Goal: Task Accomplishment & Management: Manage account settings

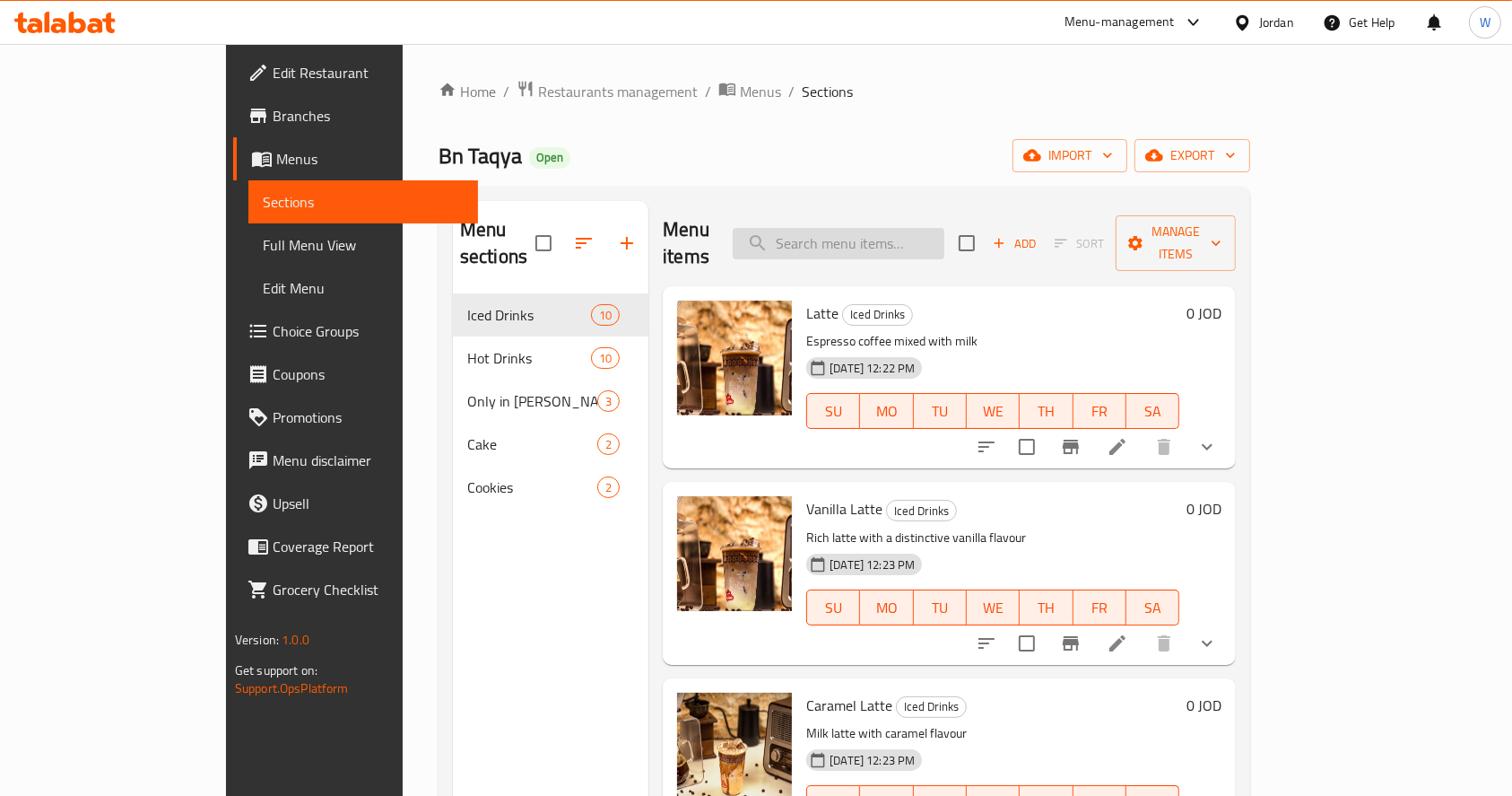
click at [889, 235] on input "search" at bounding box center [838, 243] width 211 height 32
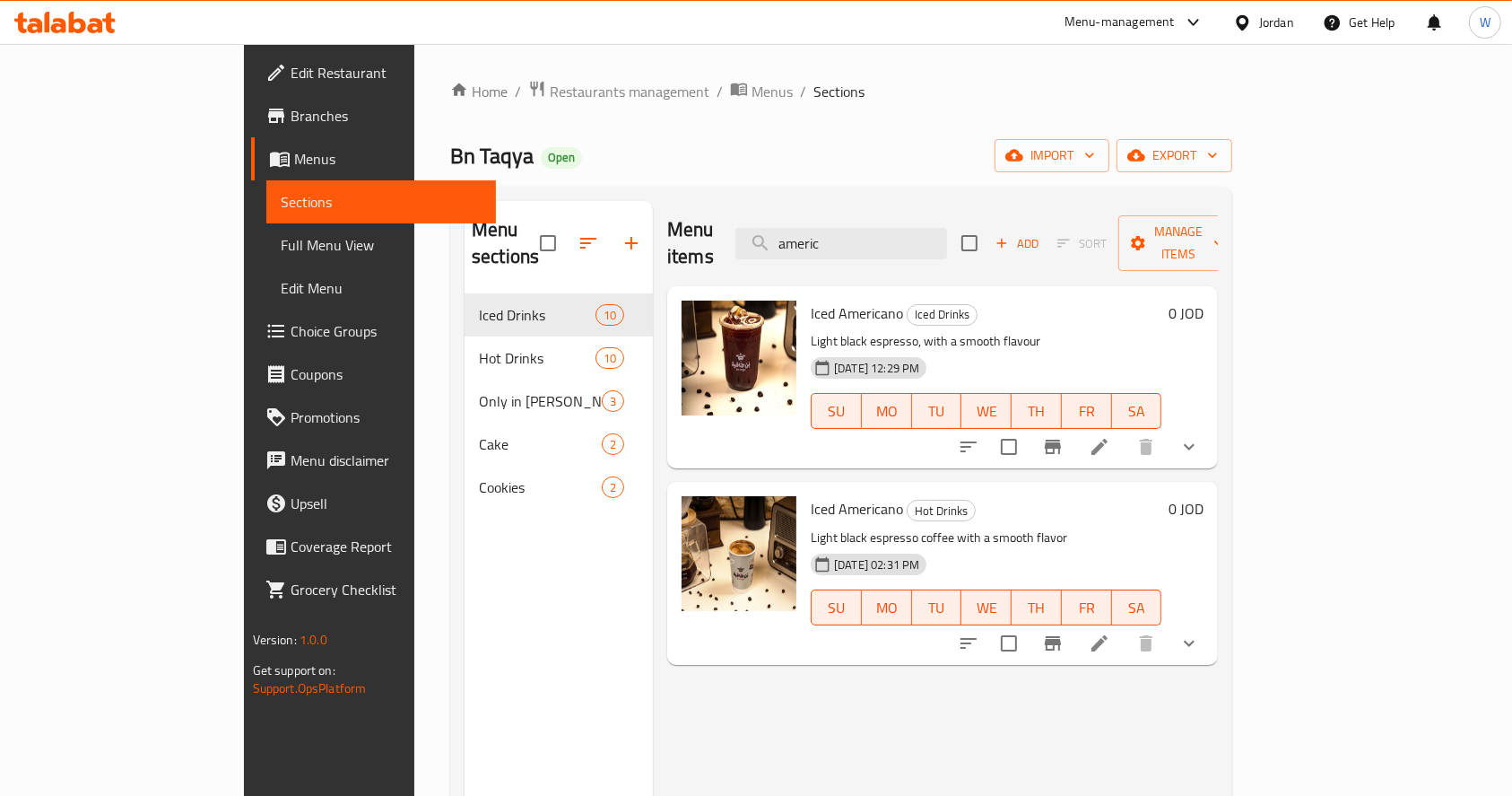
type input "americ"
click at [1002, 712] on div "Menu items americ Add Sort Manage items Iced Americano Iced Drinks Light black …" at bounding box center [935, 599] width 565 height 796
click at [1107, 635] on icon at bounding box center [1099, 643] width 16 height 16
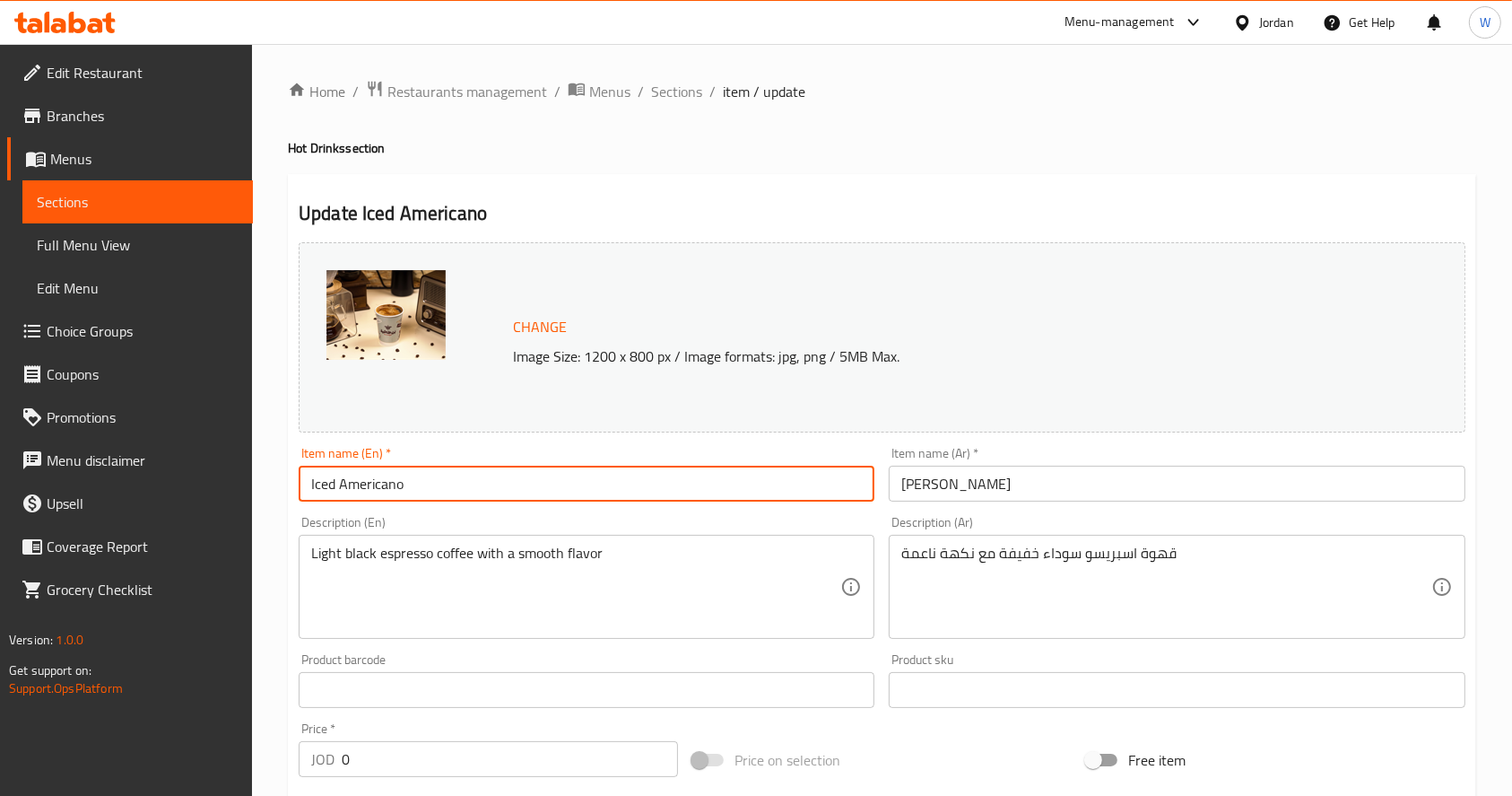
drag, startPoint x: 338, startPoint y: 487, endPoint x: 286, endPoint y: 485, distance: 52.0
click at [286, 485] on div "Home / Restaurants management / Menus / Sections / item / update Hot Drinks sec…" at bounding box center [881, 763] width 1260 height 1437
type input "Americano"
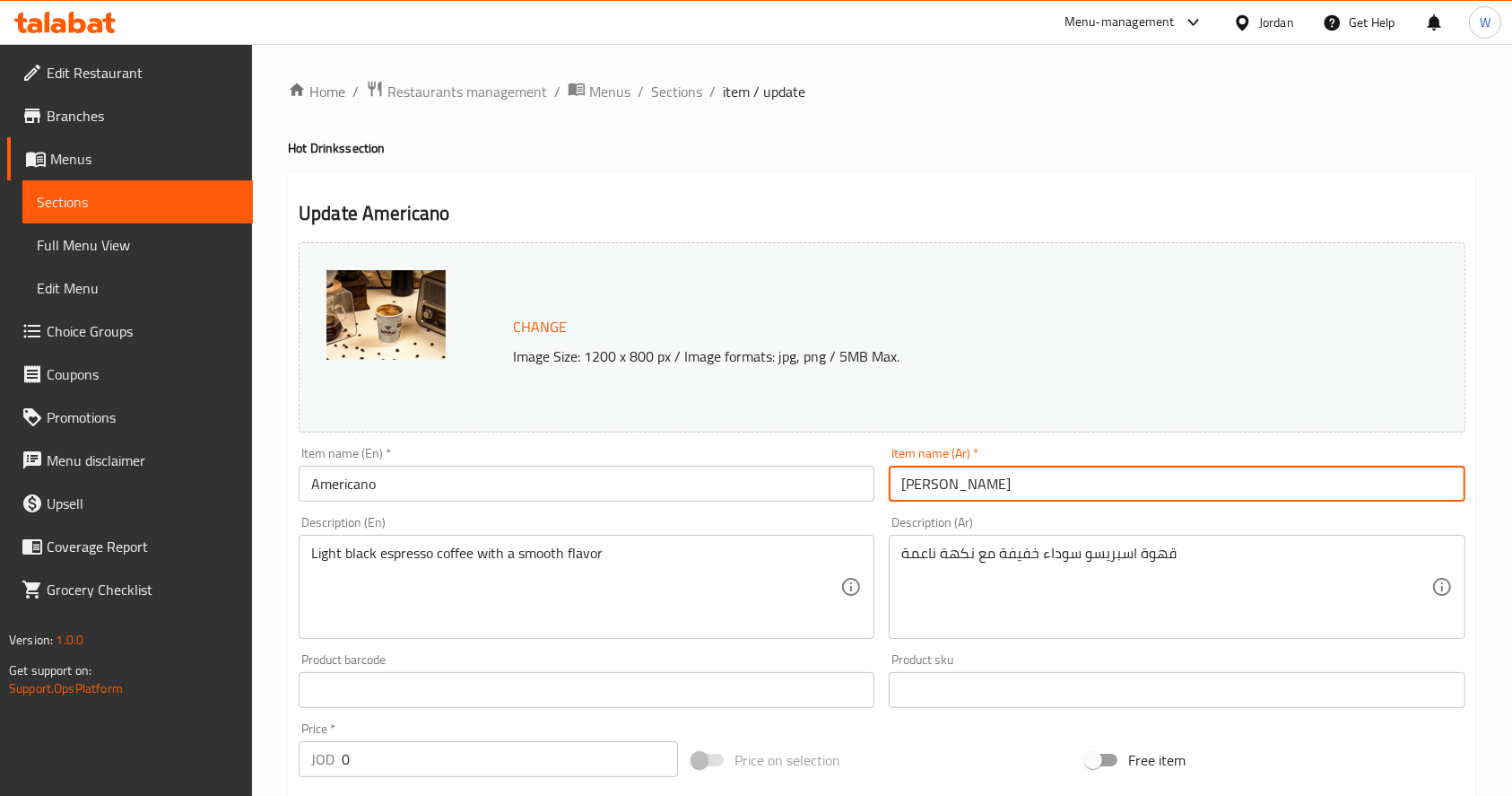
click at [920, 481] on input "[PERSON_NAME]" at bounding box center [1176, 484] width 576 height 36
type input "امريكانو"
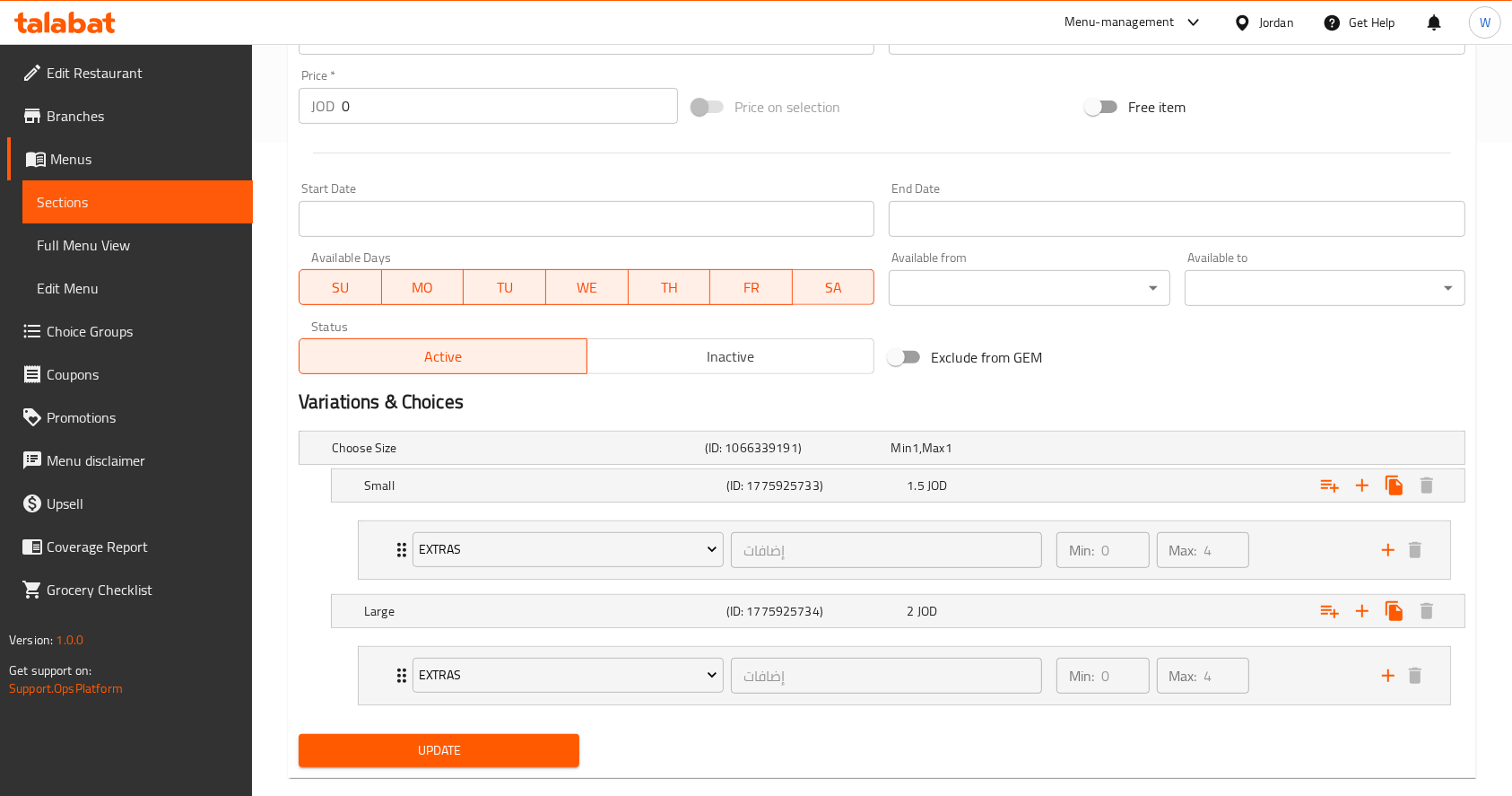
scroll to position [683, 0]
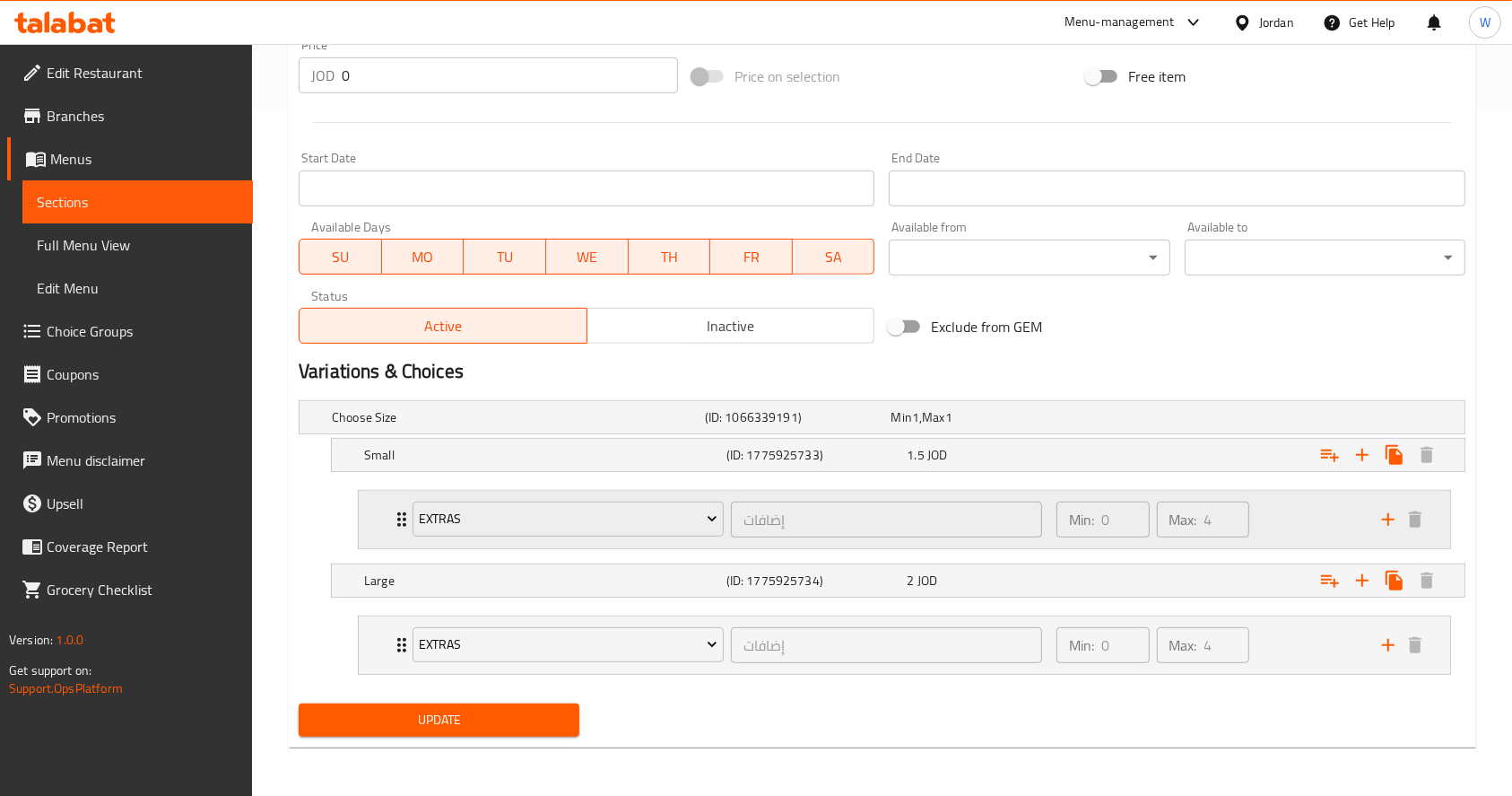
click at [1333, 520] on div "Min: 0 ​ Max: 4 ​" at bounding box center [1208, 520] width 325 height 57
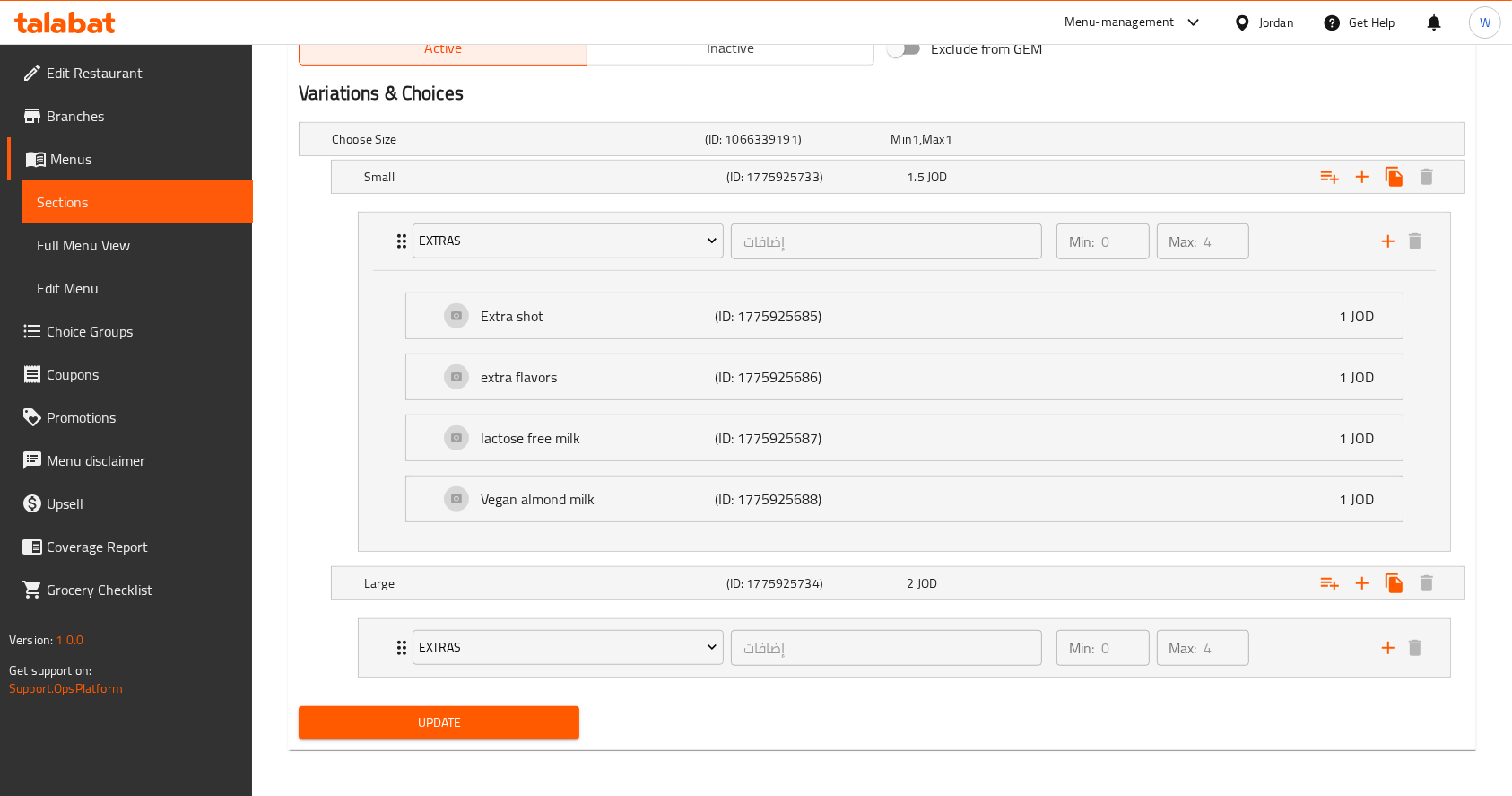
scroll to position [963, 0]
click at [1272, 635] on div "Min: 0 ​ Max: 4 ​" at bounding box center [1208, 646] width 325 height 57
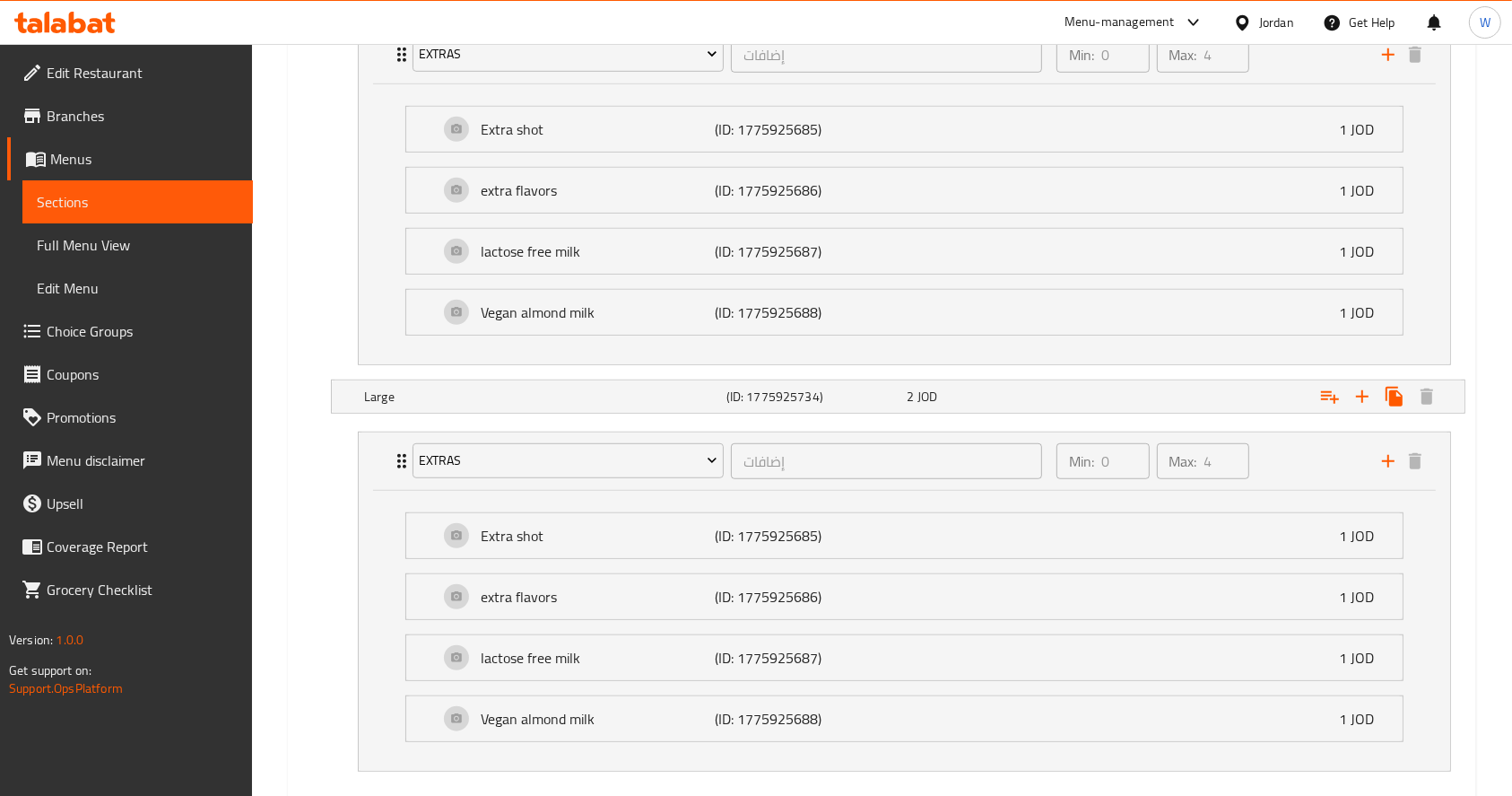
scroll to position [1243, 0]
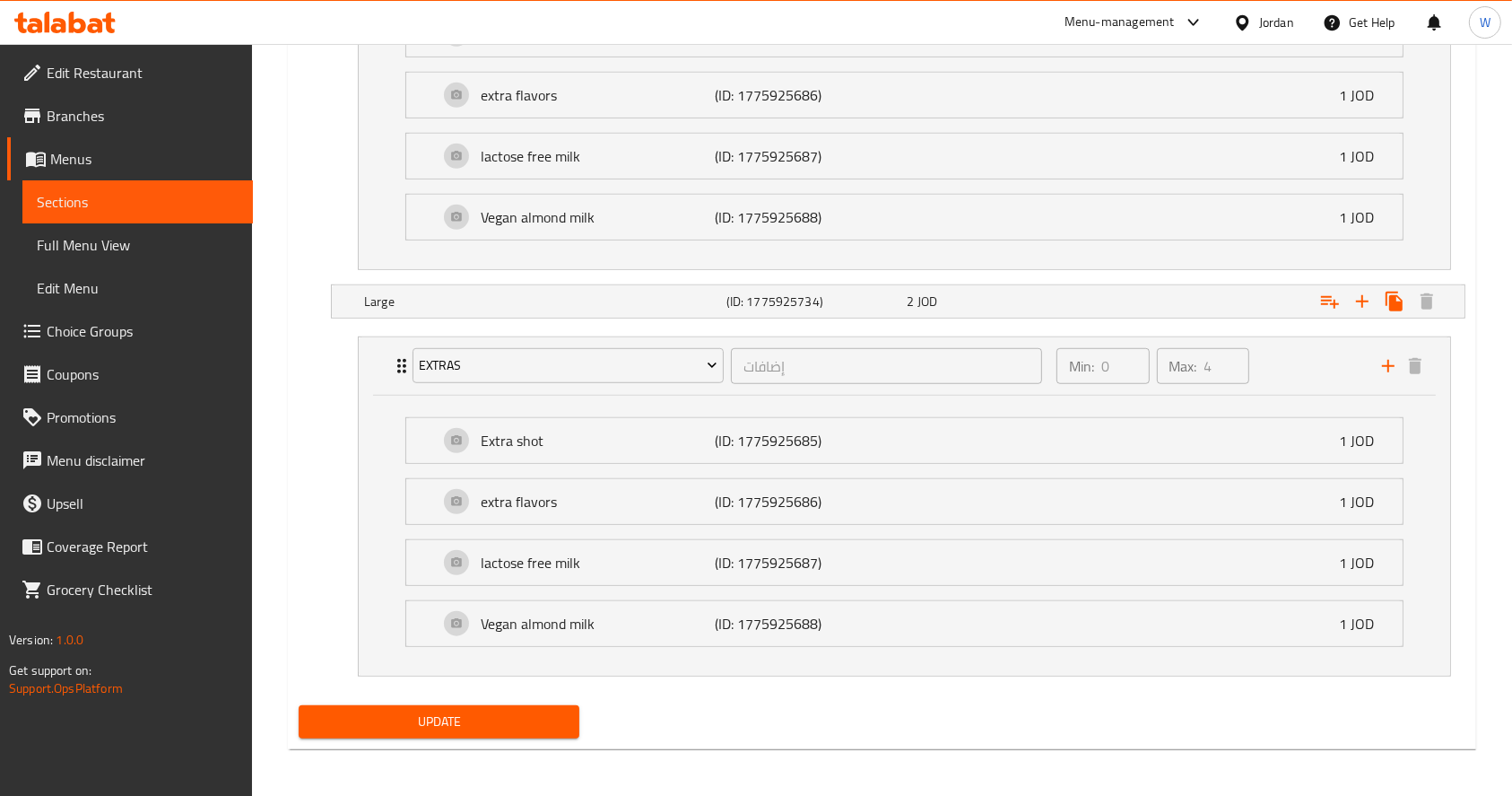
click at [502, 705] on button "Update" at bounding box center [438, 721] width 280 height 33
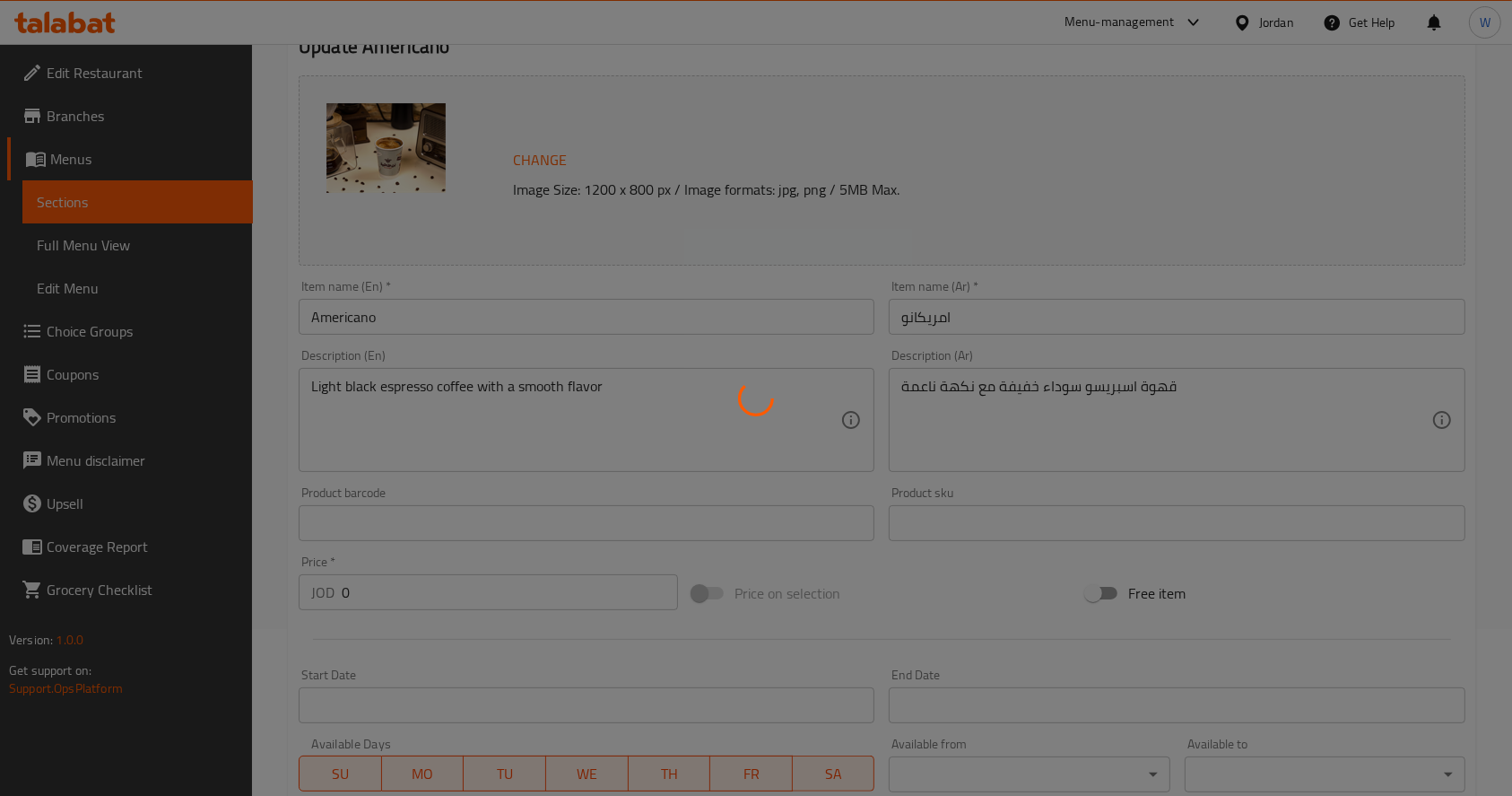
scroll to position [0, 0]
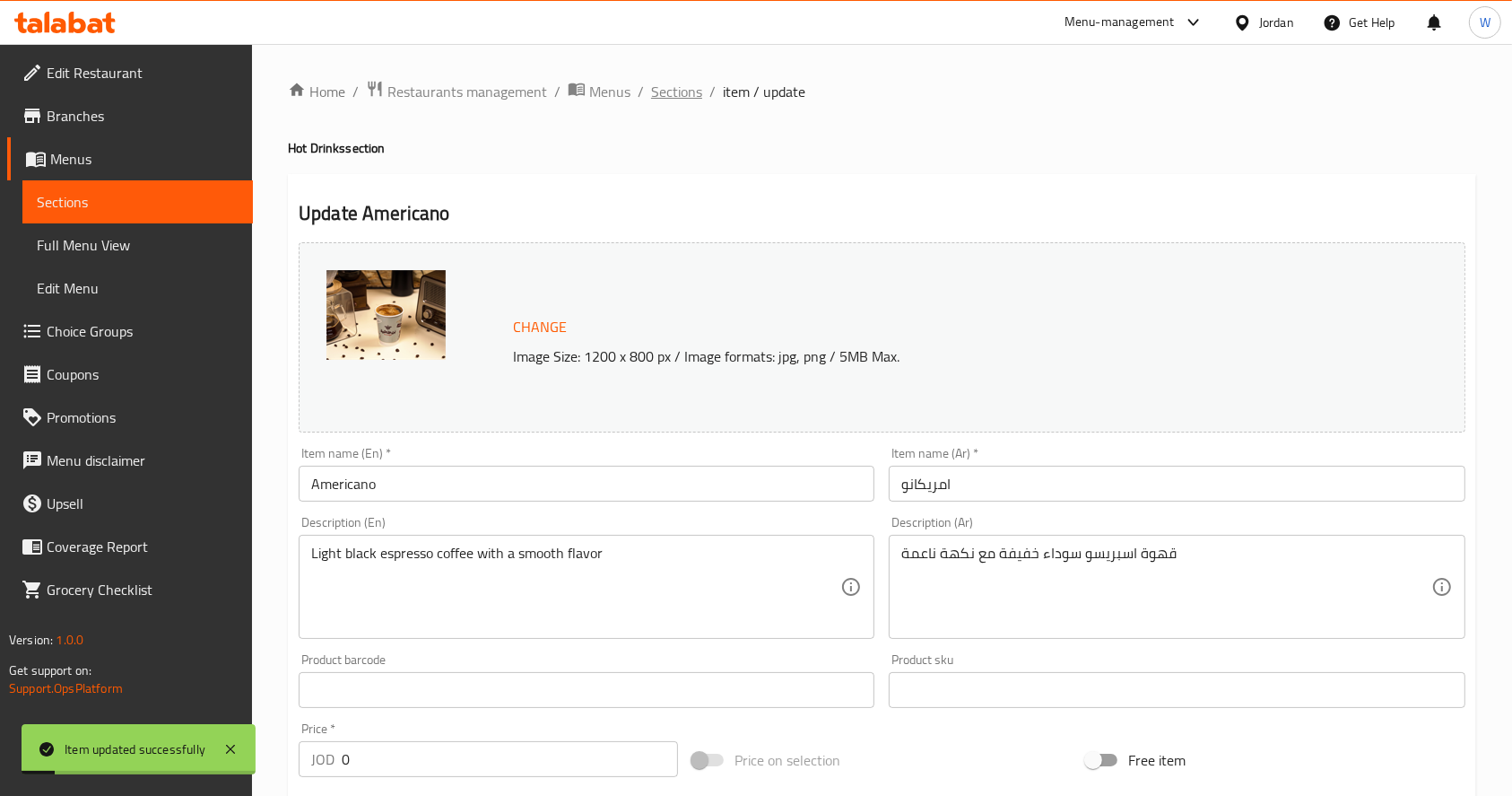
click at [690, 92] on span "Sections" at bounding box center [676, 91] width 51 height 22
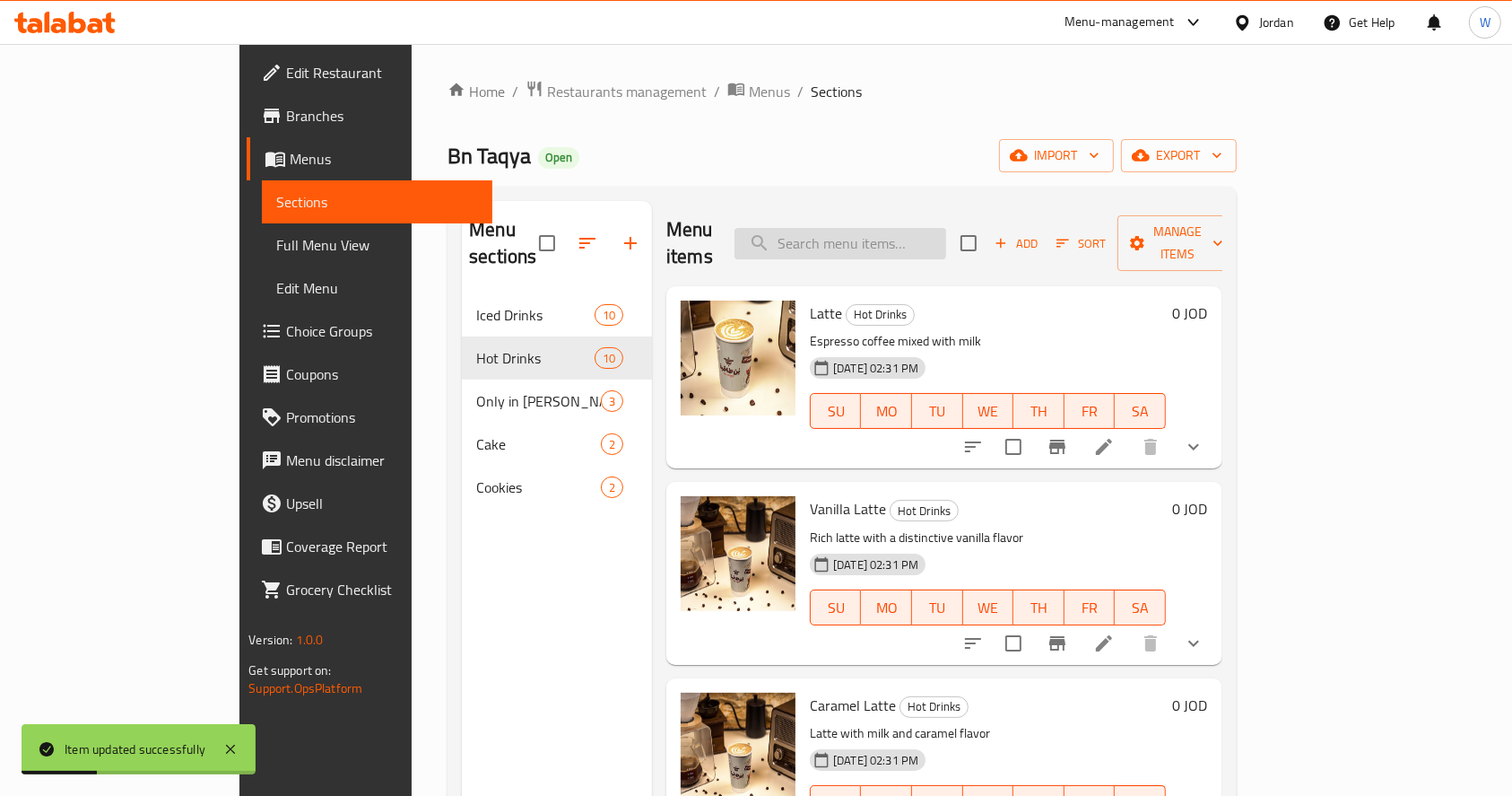
click at [912, 232] on input "search" at bounding box center [840, 243] width 211 height 32
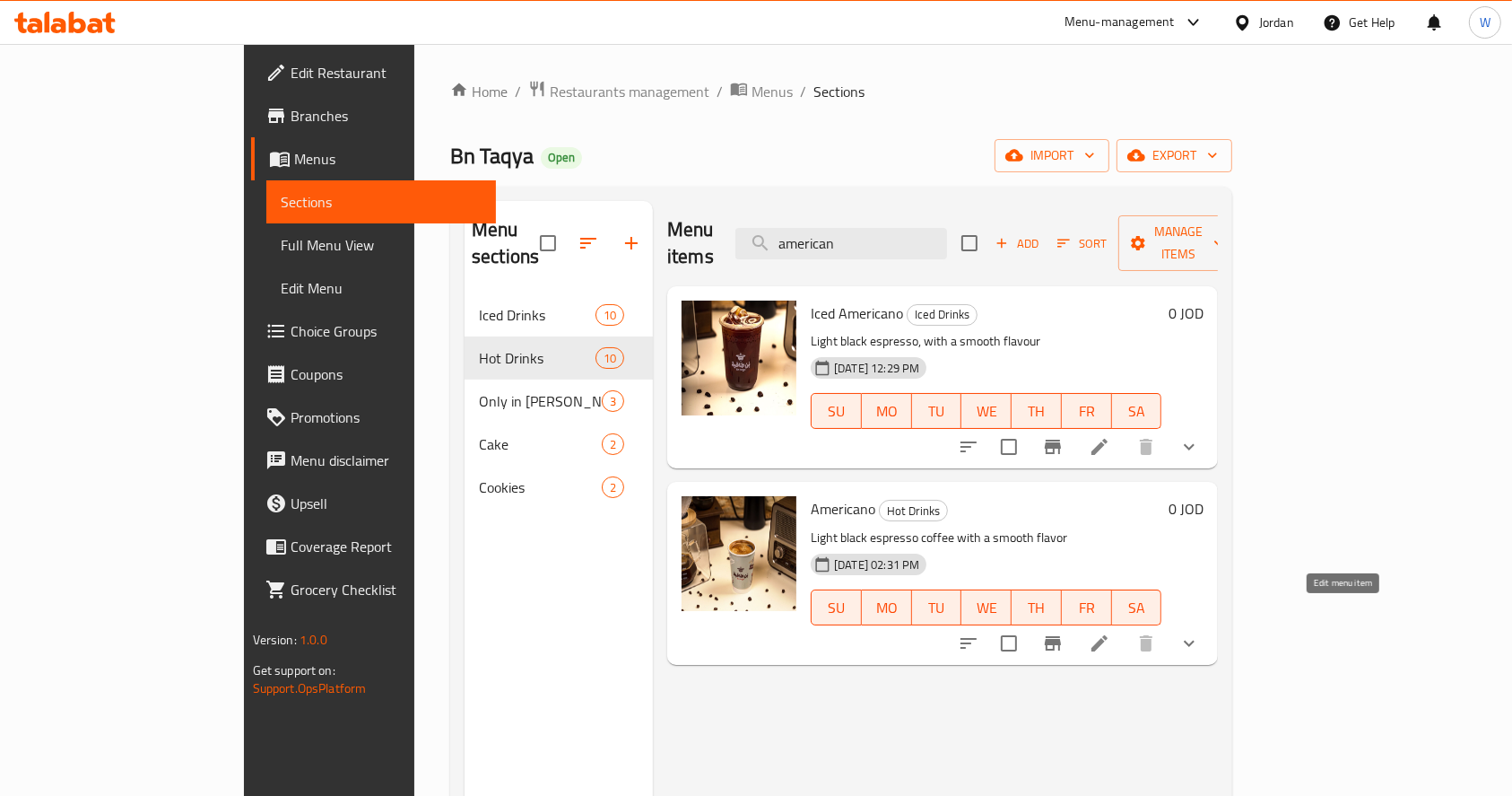
type input "american"
click at [1110, 632] on icon at bounding box center [1099, 643] width 22 height 22
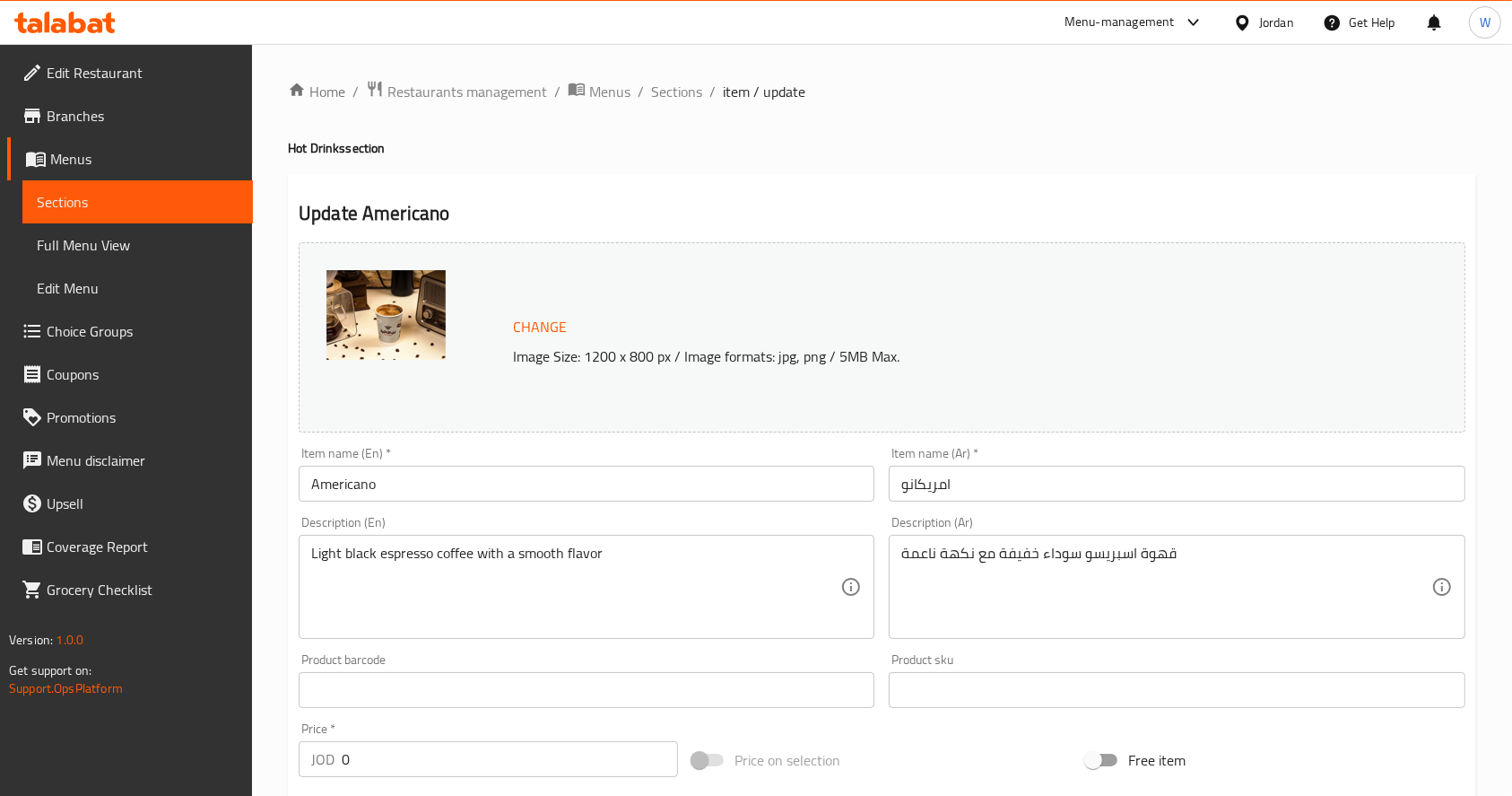
click at [315, 483] on input "Americano" at bounding box center [586, 484] width 576 height 36
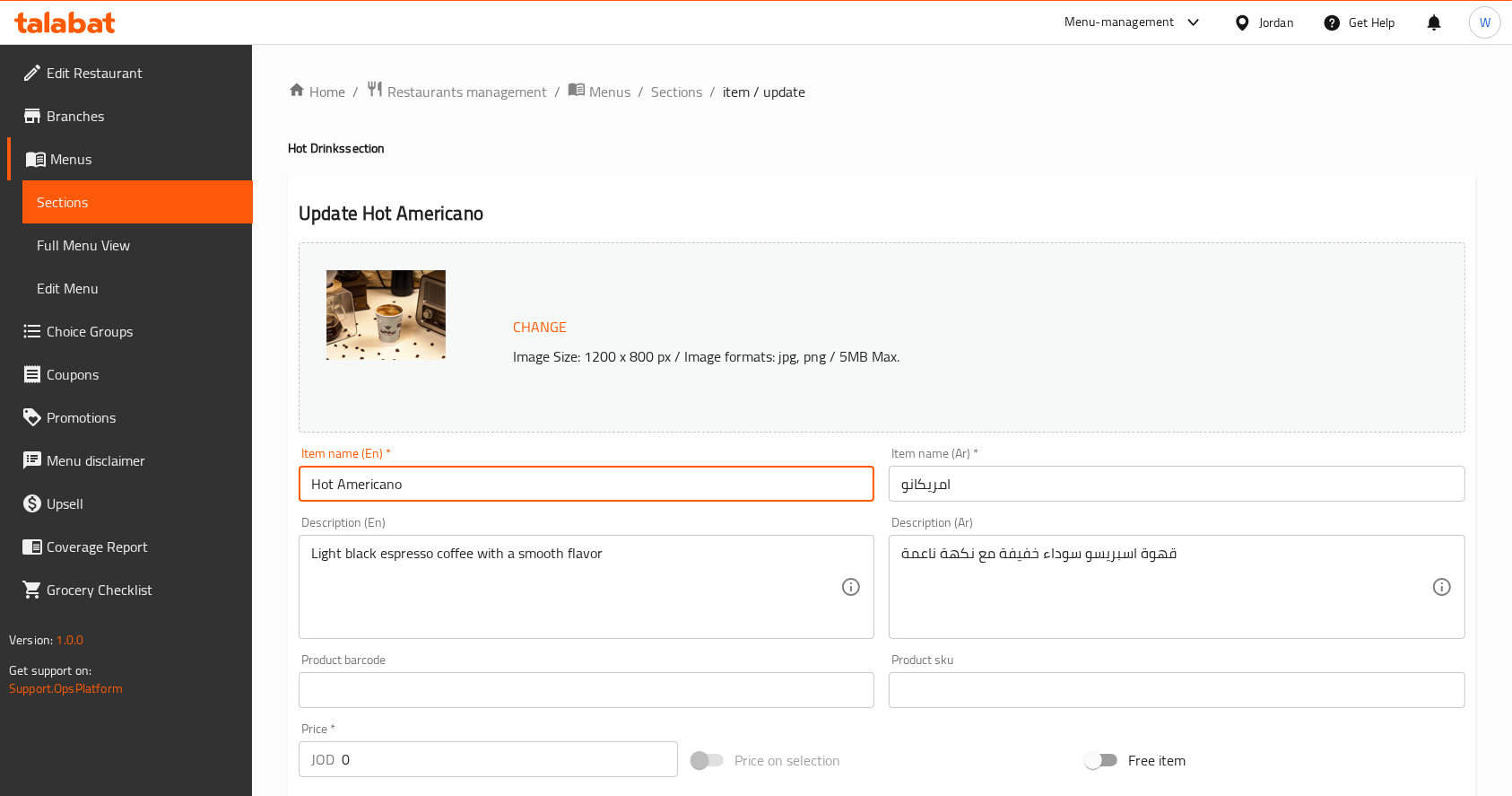
type input "Hot Americano"
drag, startPoint x: 1037, startPoint y: 497, endPoint x: 1050, endPoint y: 473, distance: 27.3
click at [1039, 490] on input "امريكانو" at bounding box center [1176, 484] width 576 height 36
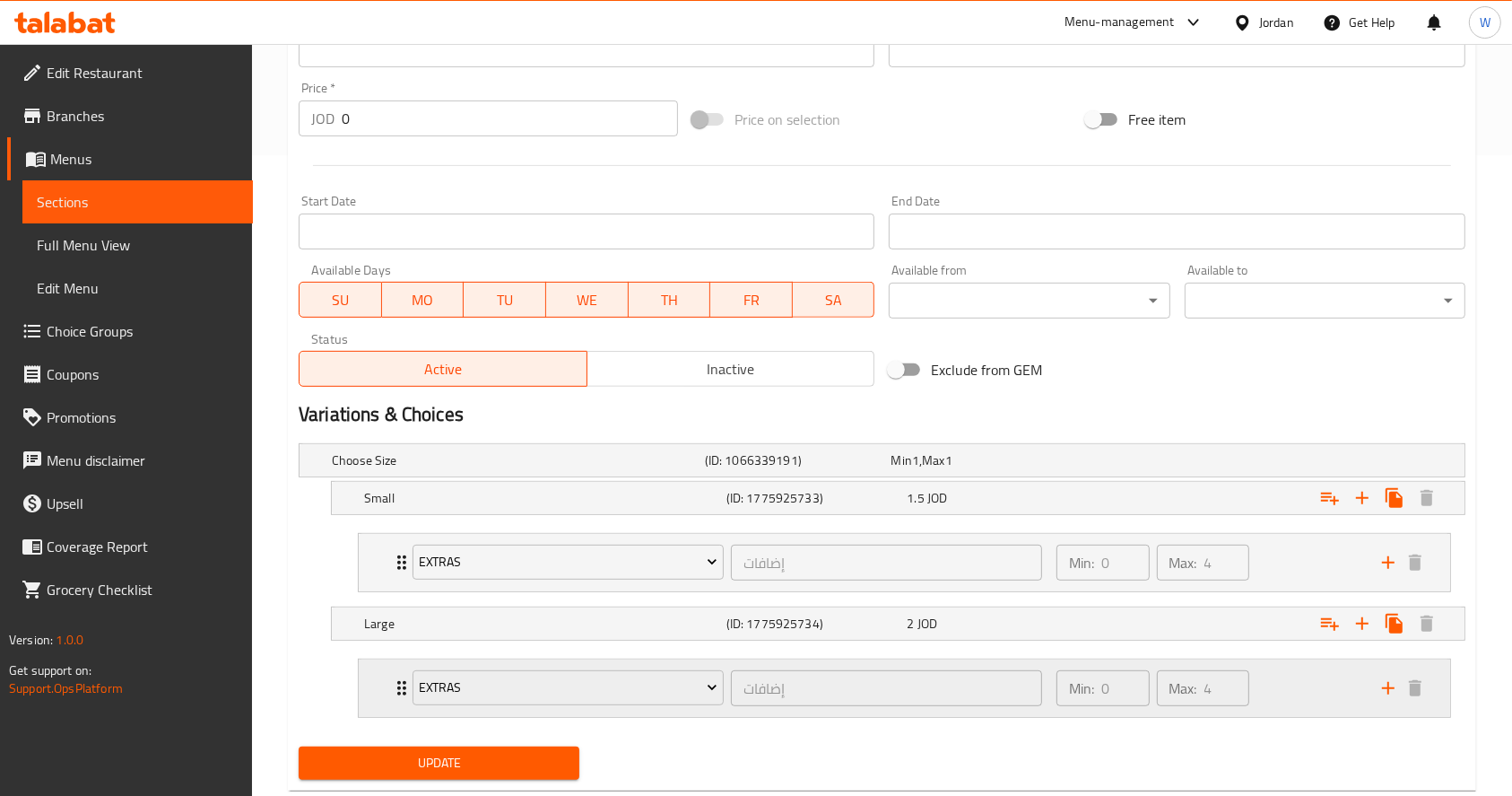
scroll to position [683, 0]
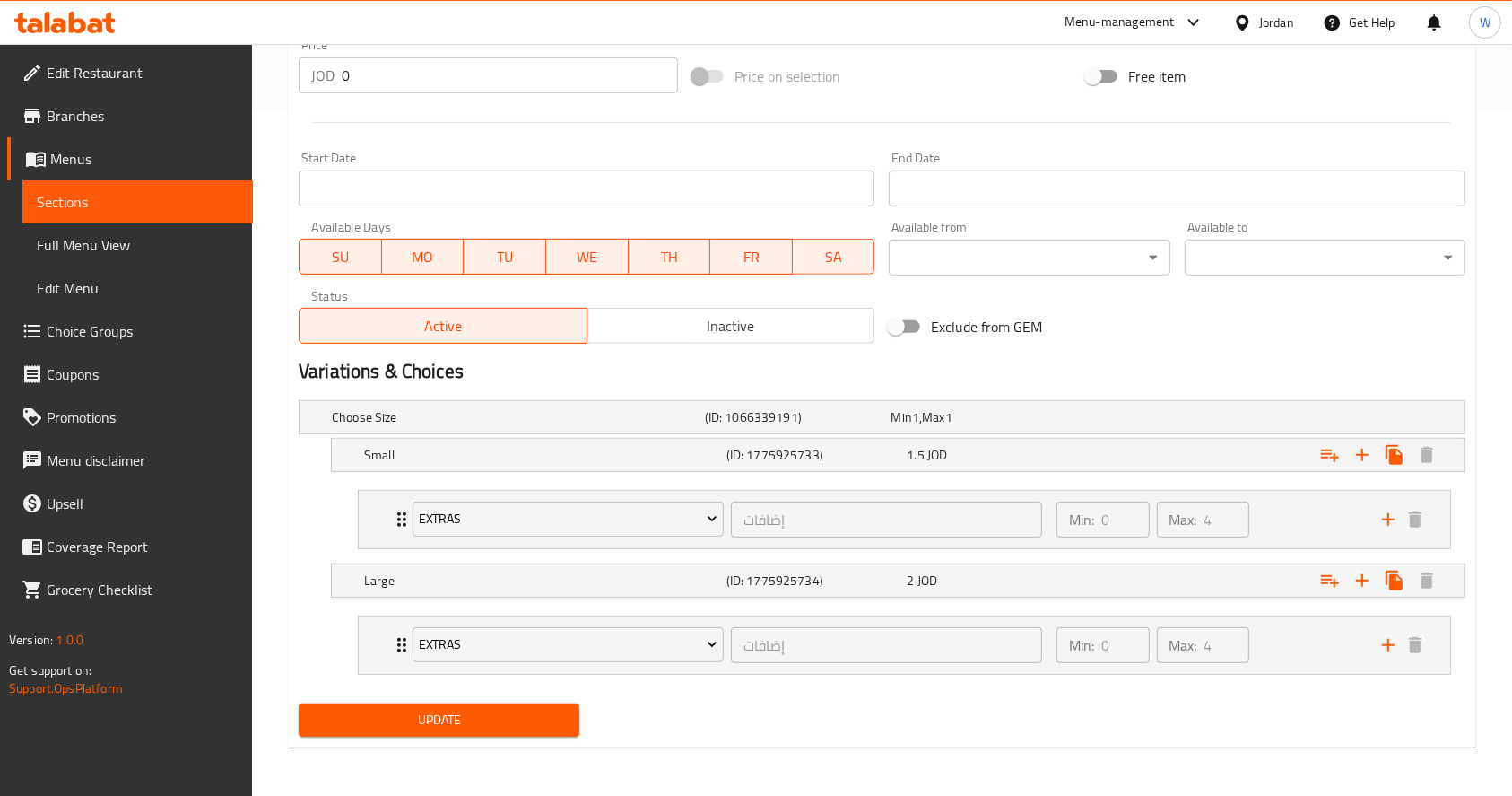
type input "[PERSON_NAME]"
click at [502, 705] on button "Update" at bounding box center [438, 719] width 280 height 33
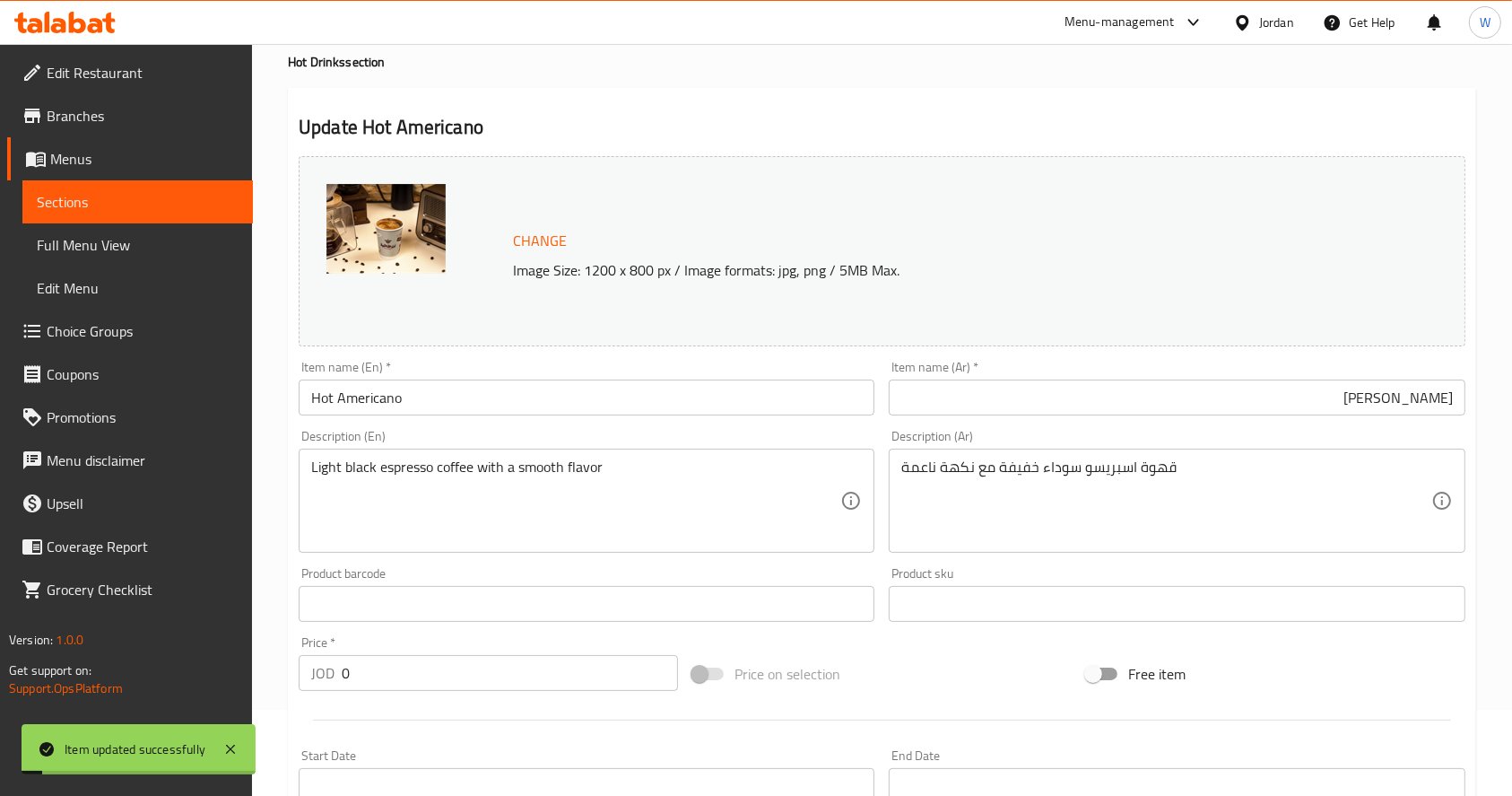
scroll to position [0, 0]
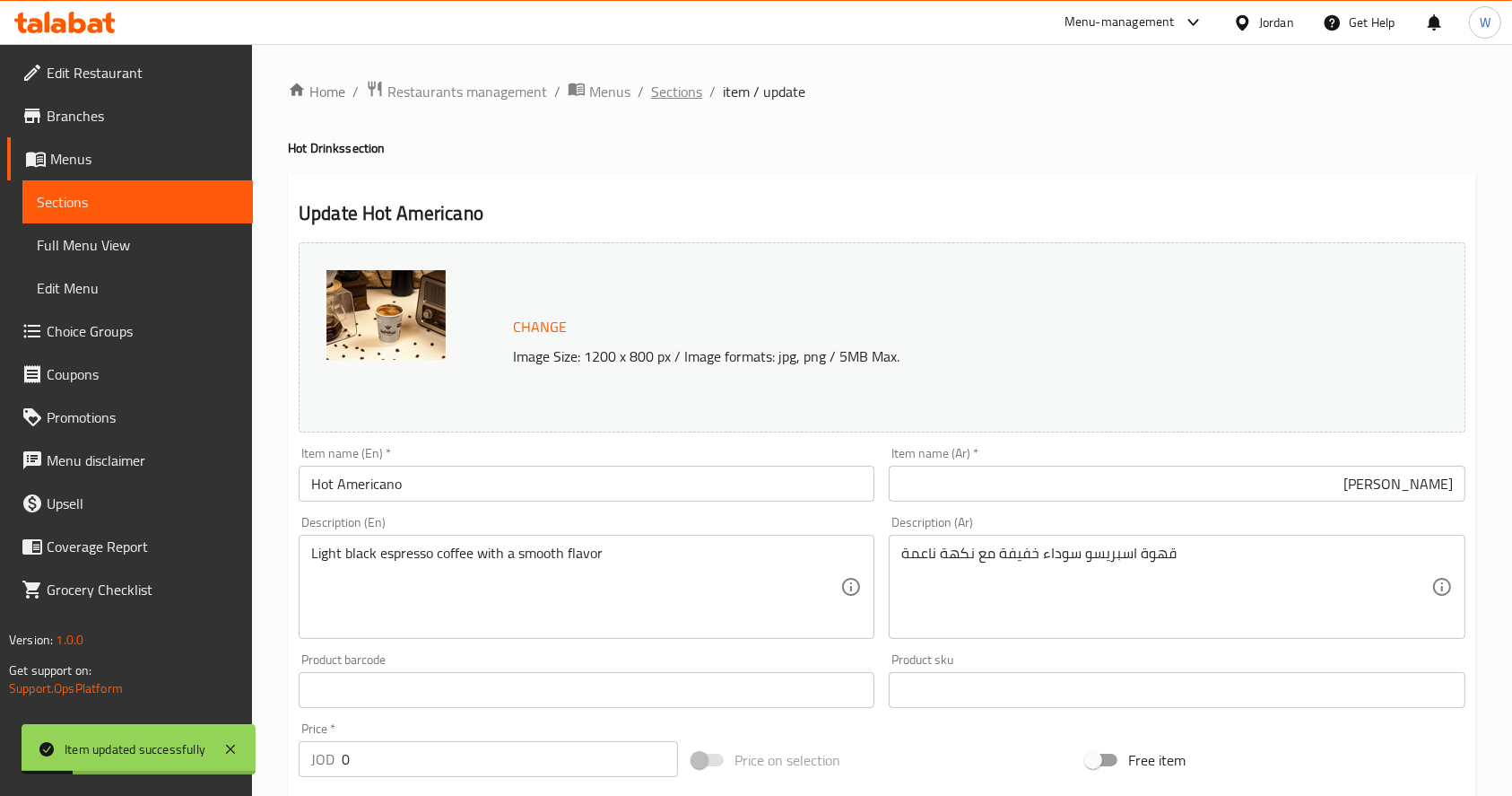
click at [692, 91] on span "Sections" at bounding box center [676, 91] width 51 height 22
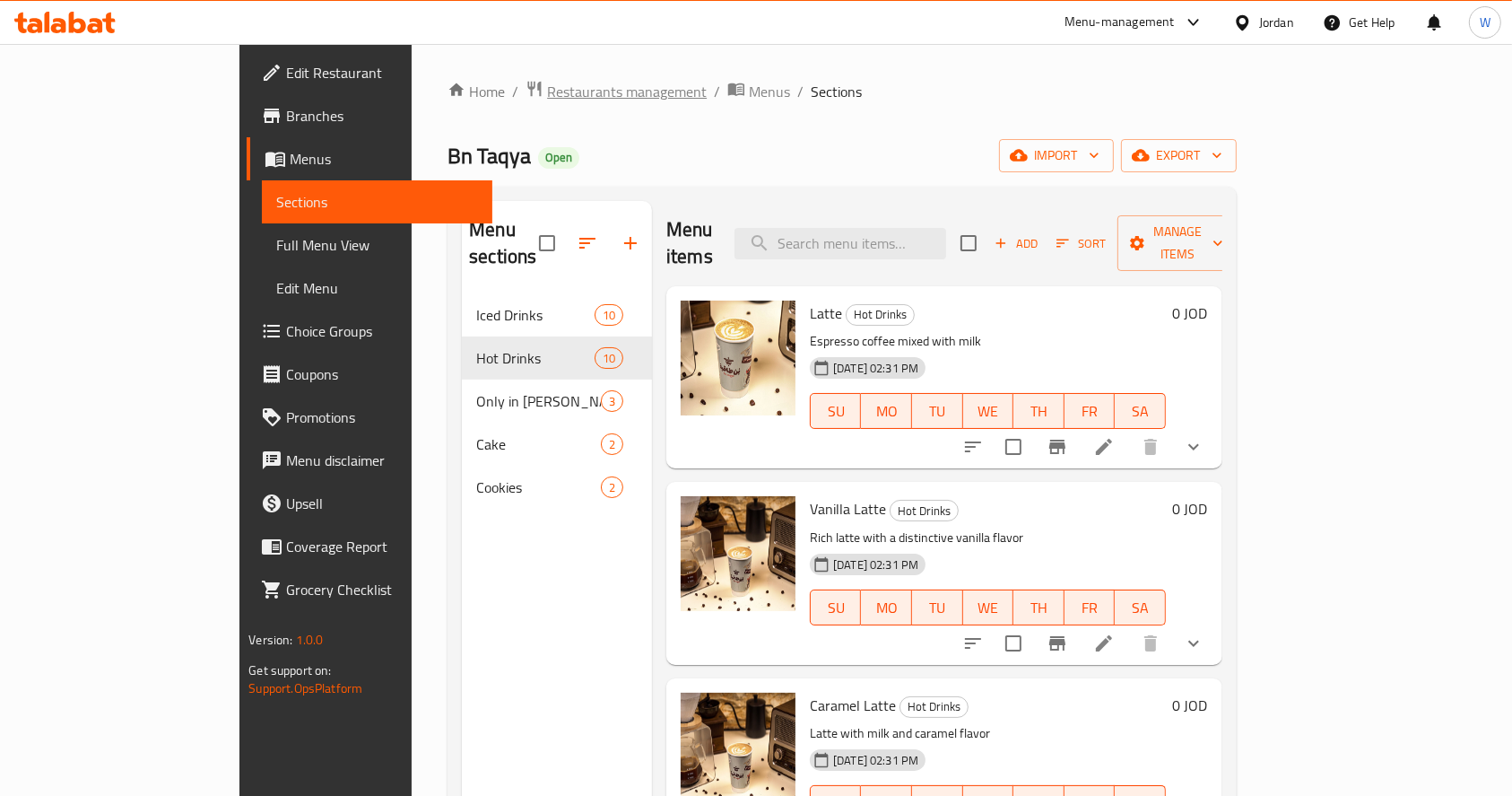
click at [547, 89] on span "Restaurants management" at bounding box center [626, 91] width 160 height 22
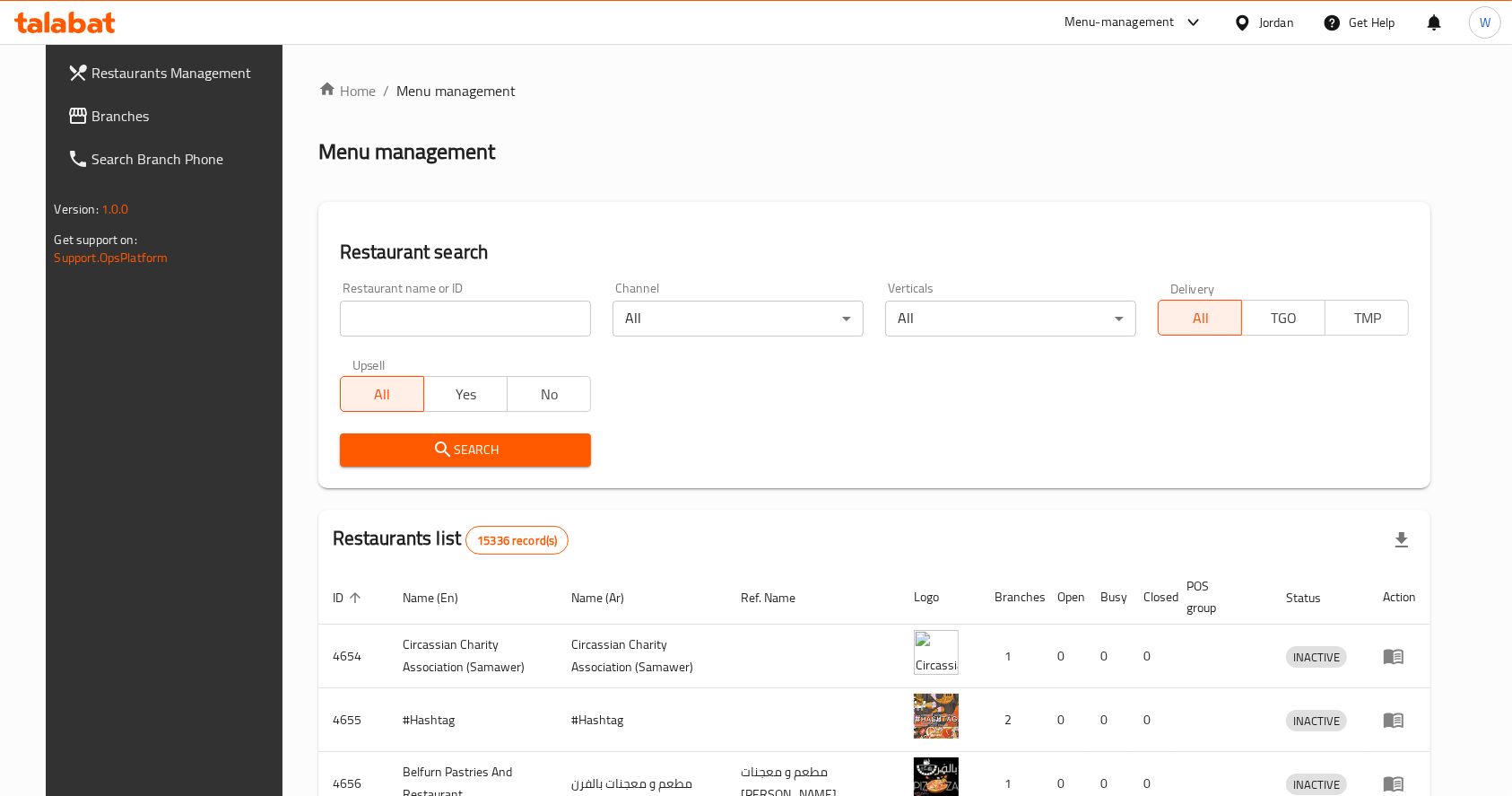
click at [471, 313] on input "search" at bounding box center [465, 319] width 252 height 36
paste input "مطعم روست"
click button "Search" at bounding box center [465, 450] width 252 height 33
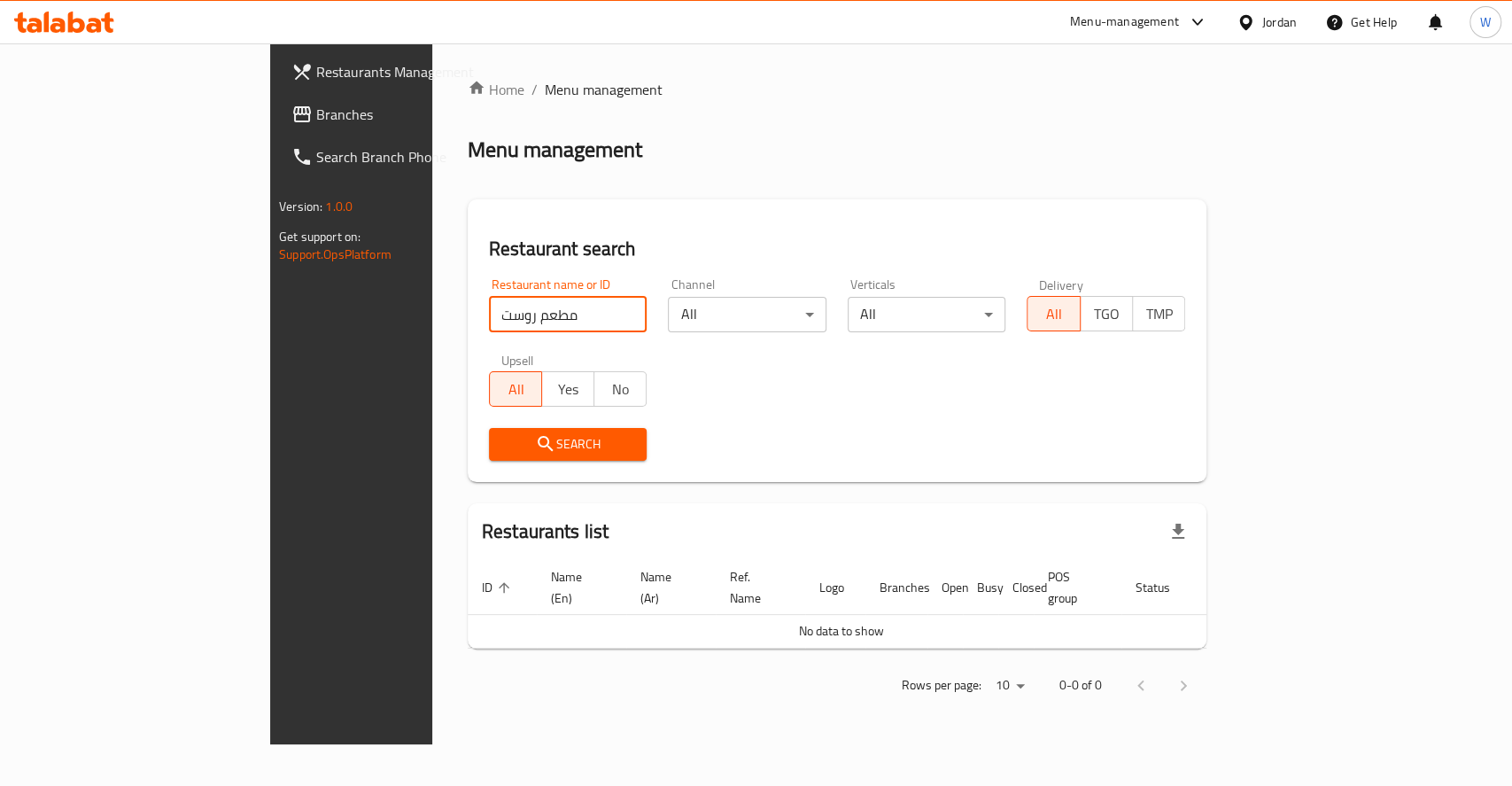
click at [490, 312] on input "مطعم روست" at bounding box center [569, 315] width 159 height 36
click at [490, 315] on input "مطعم روست" at bounding box center [569, 315] width 159 height 36
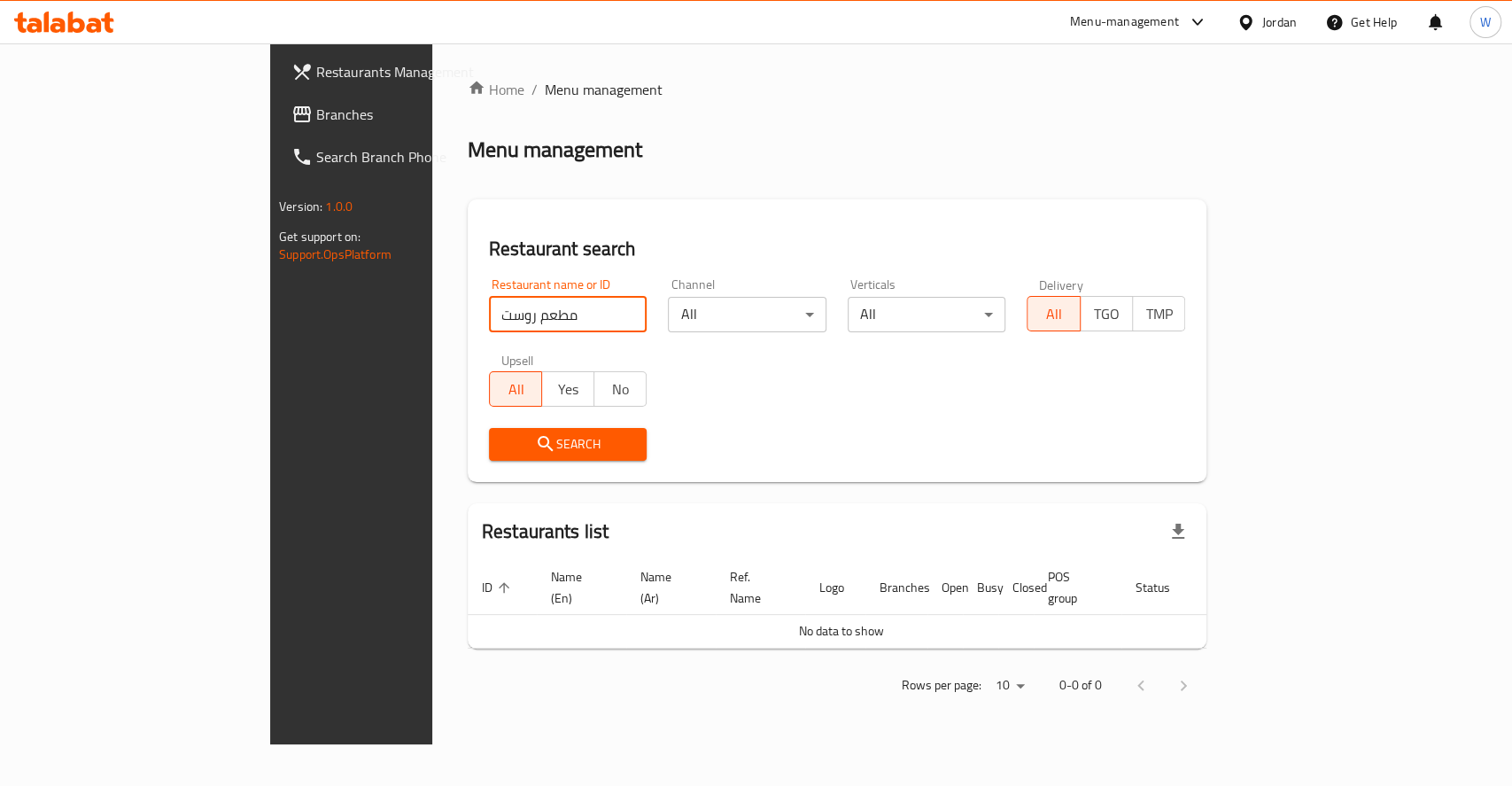
paste input "search"
click button "Search" at bounding box center [569, 444] width 159 height 33
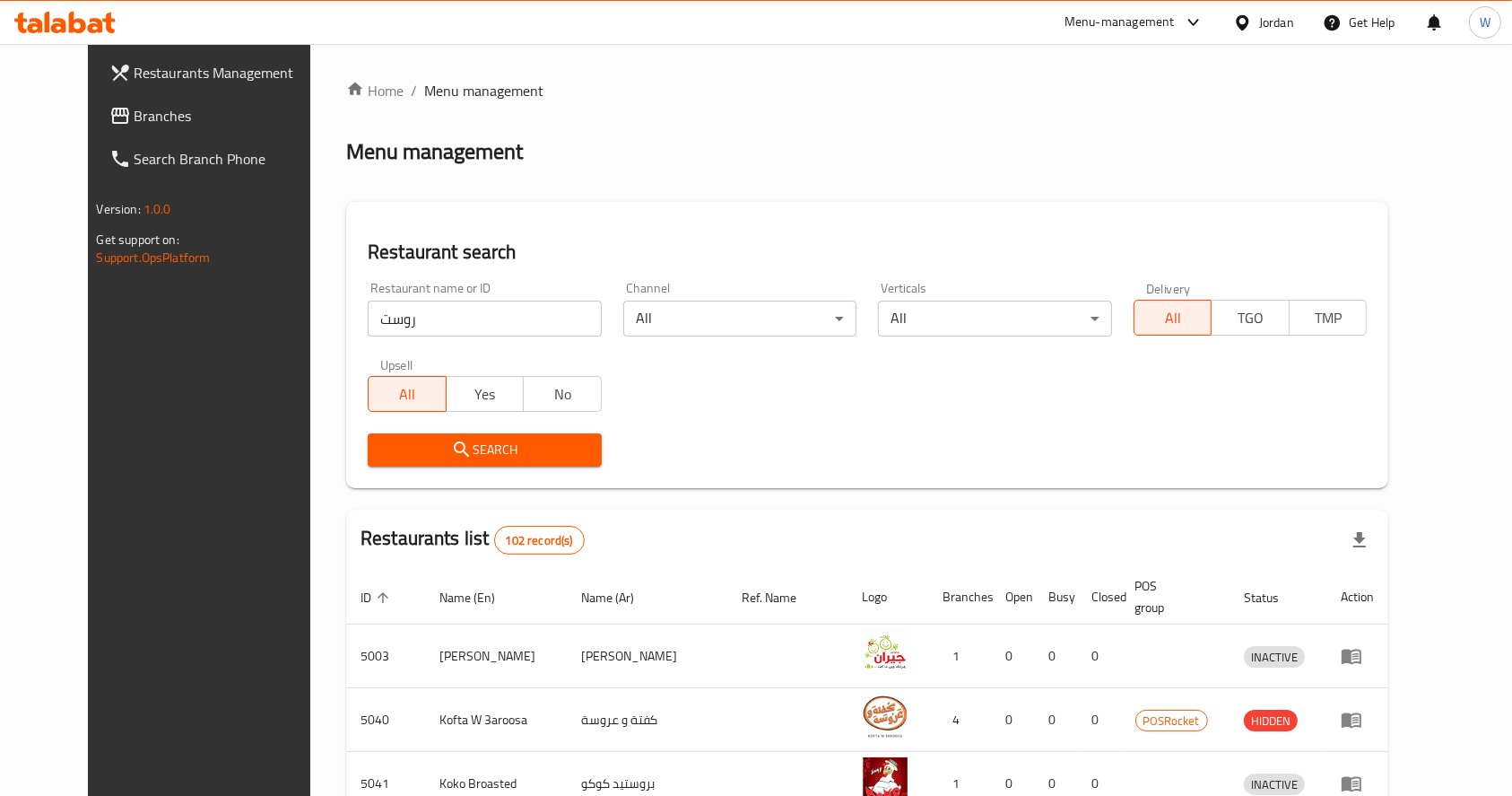
click at [88, 649] on div "Restaurants Management Branches Search Branch Phone Version: 1.0.0 Get support …" at bounding box center [214, 442] width 252 height 796
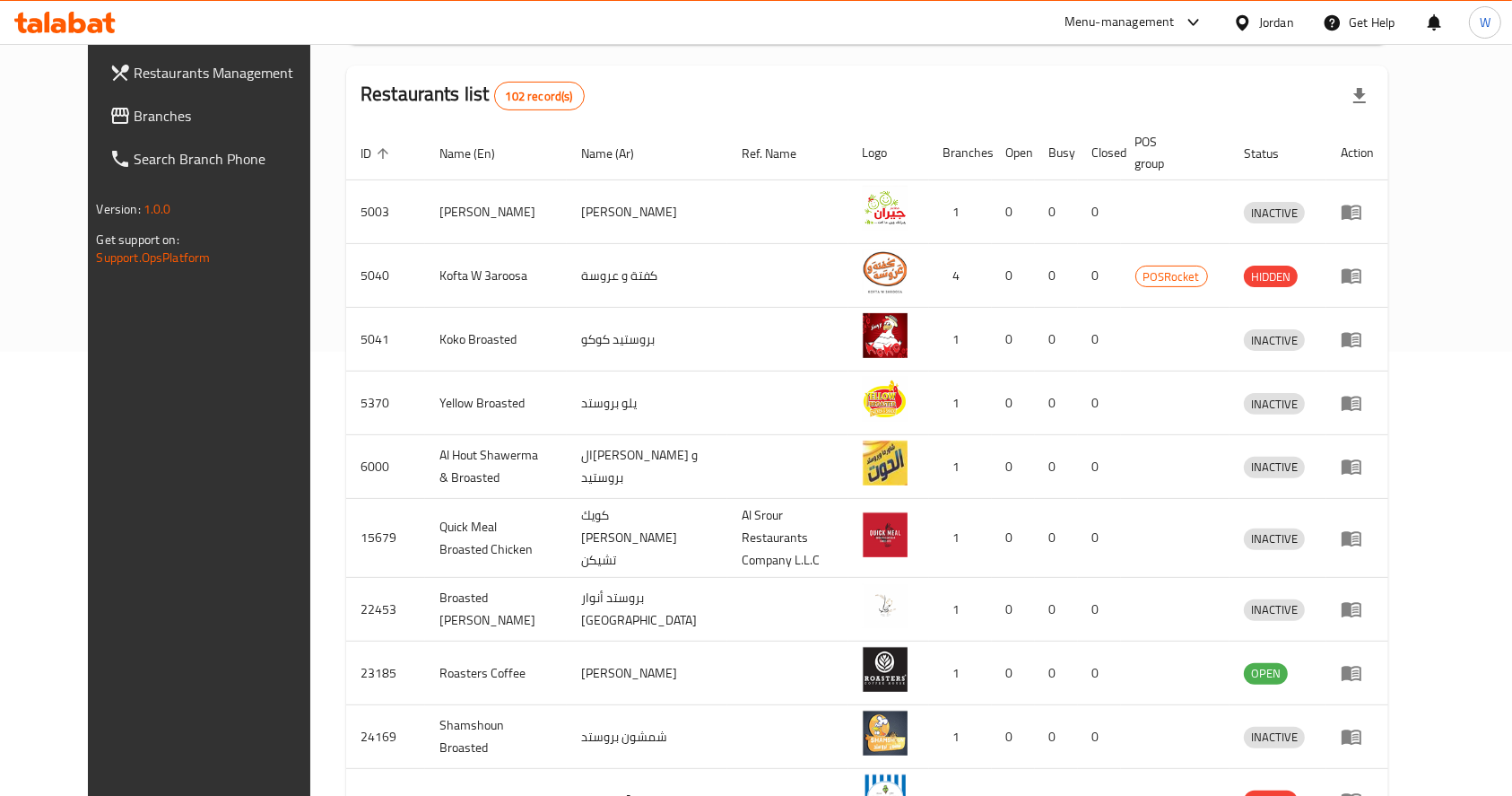
scroll to position [554, 0]
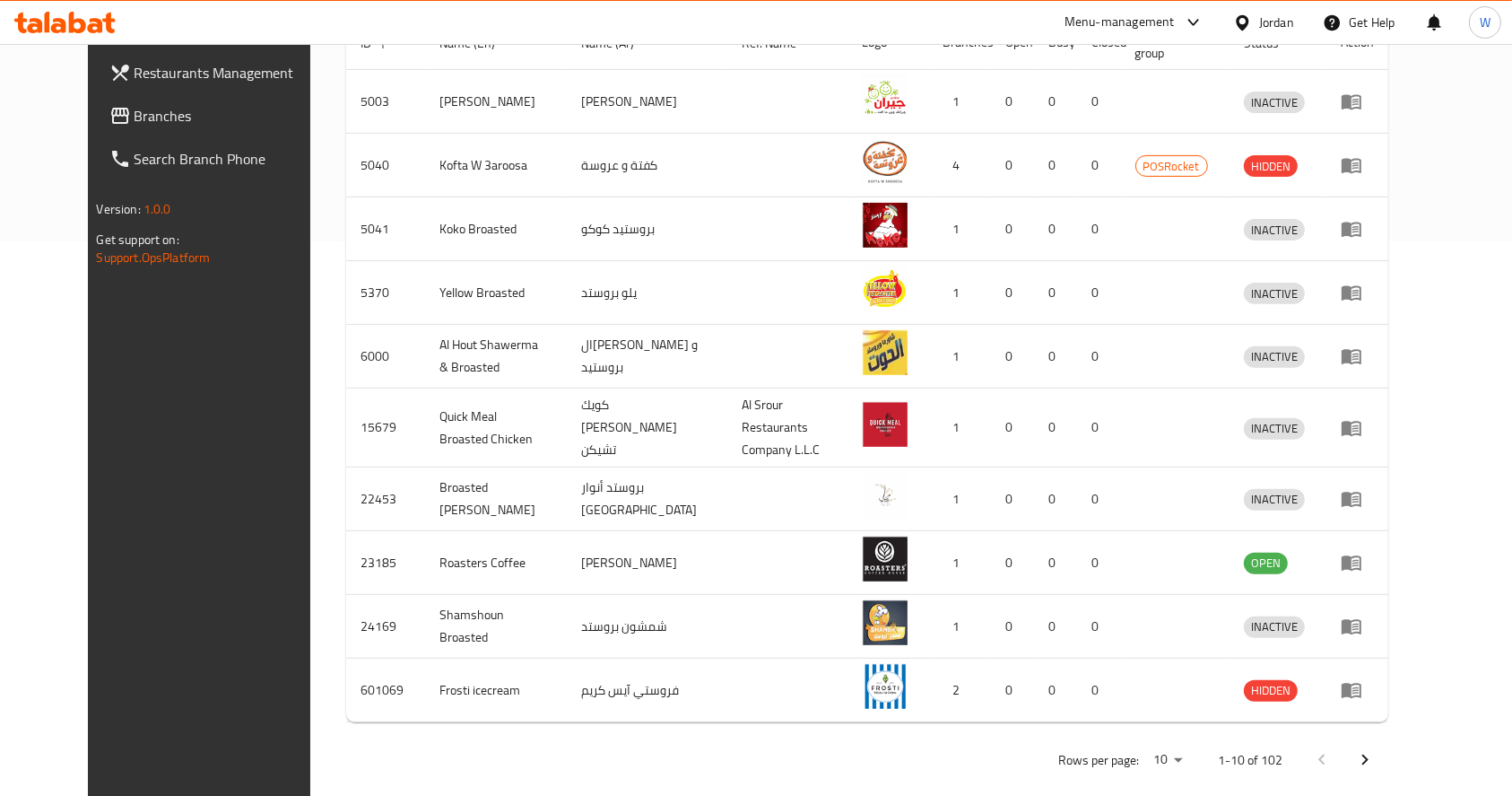
click at [841, 741] on div "Rows per page: 10 1-10 of 102" at bounding box center [866, 760] width 1041 height 47
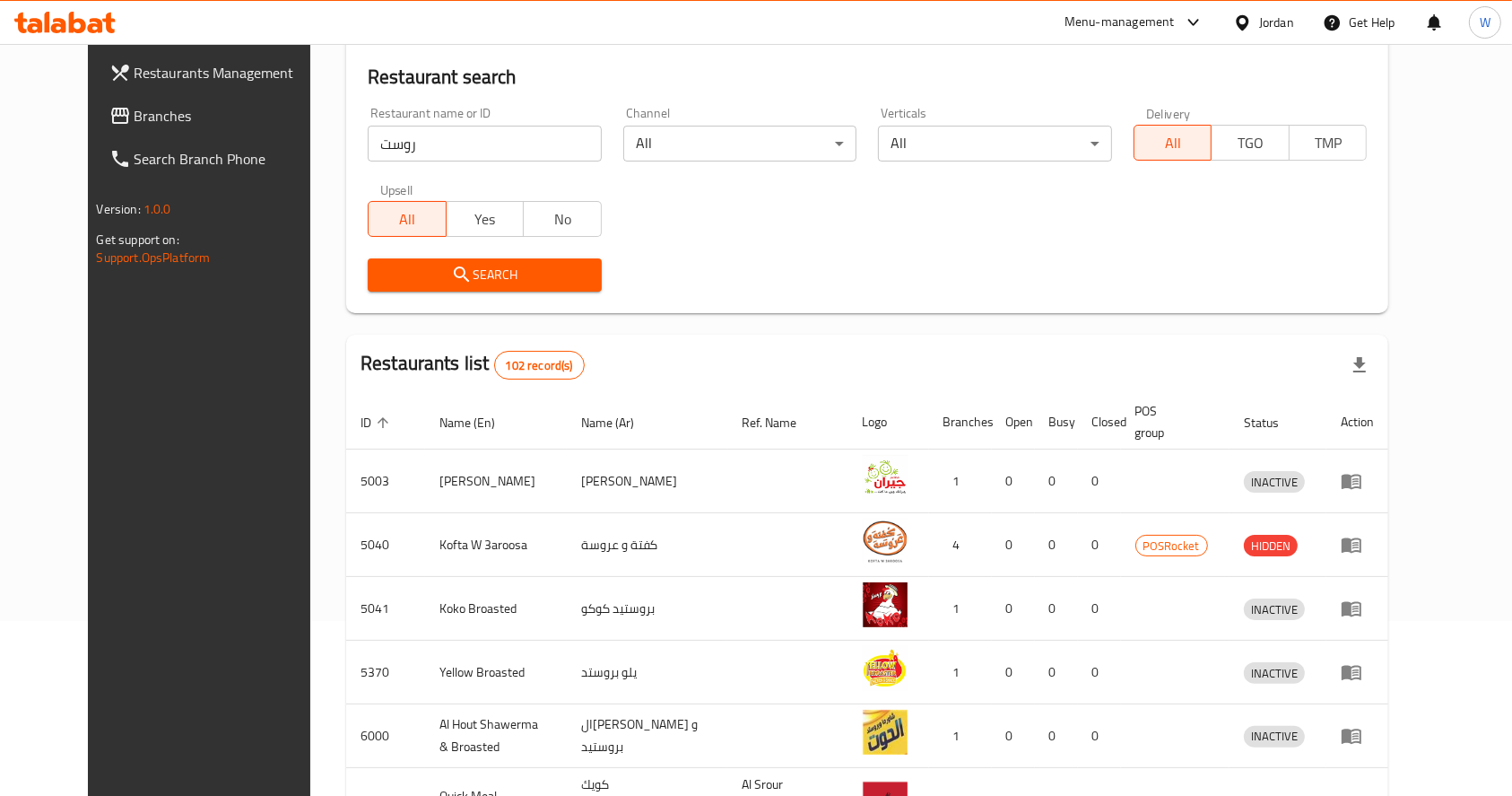
scroll to position [0, 0]
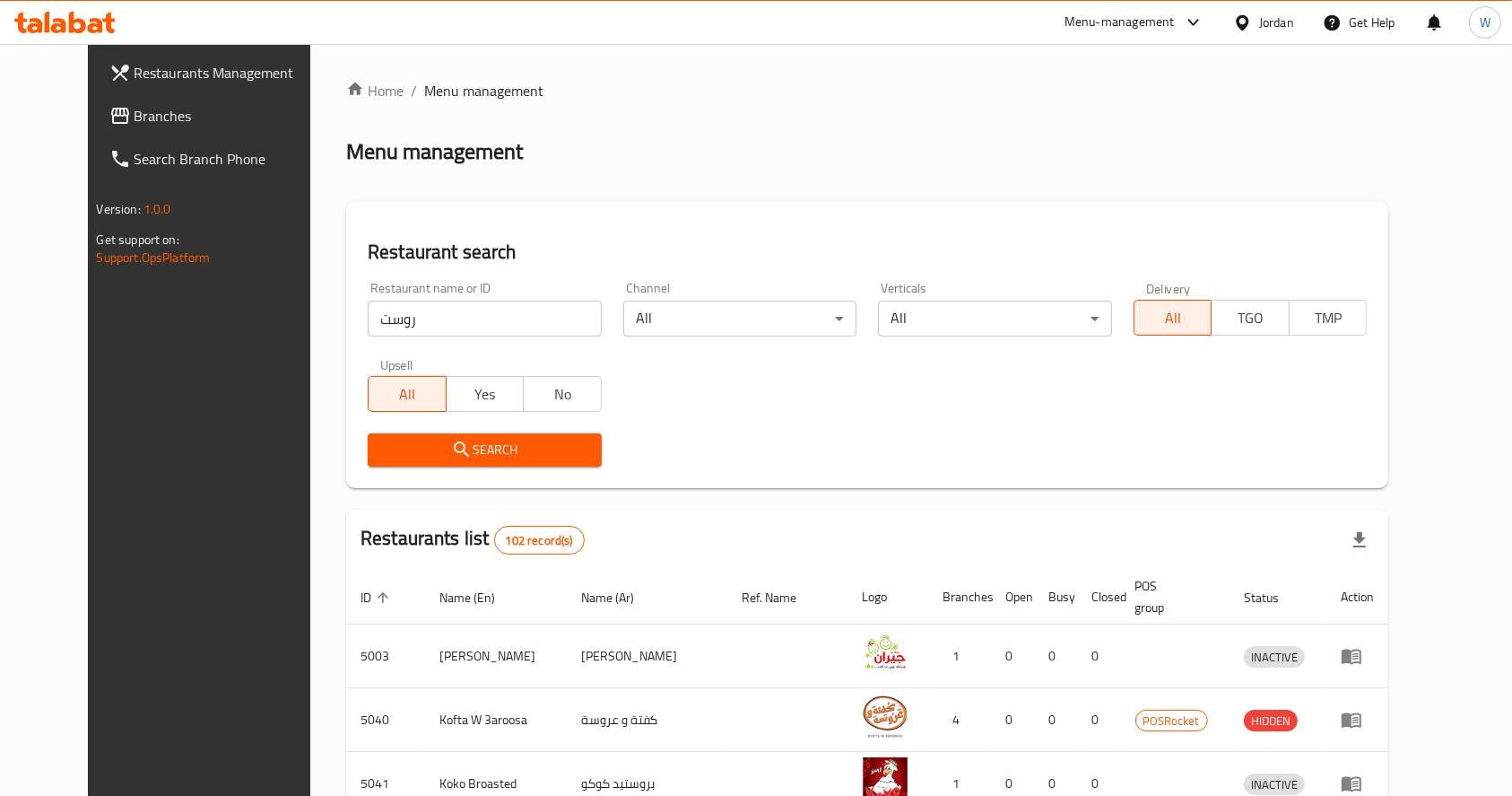
click at [448, 324] on input "روست" at bounding box center [484, 319] width 234 height 36
type input "ق"
click button "Search" at bounding box center [484, 450] width 234 height 33
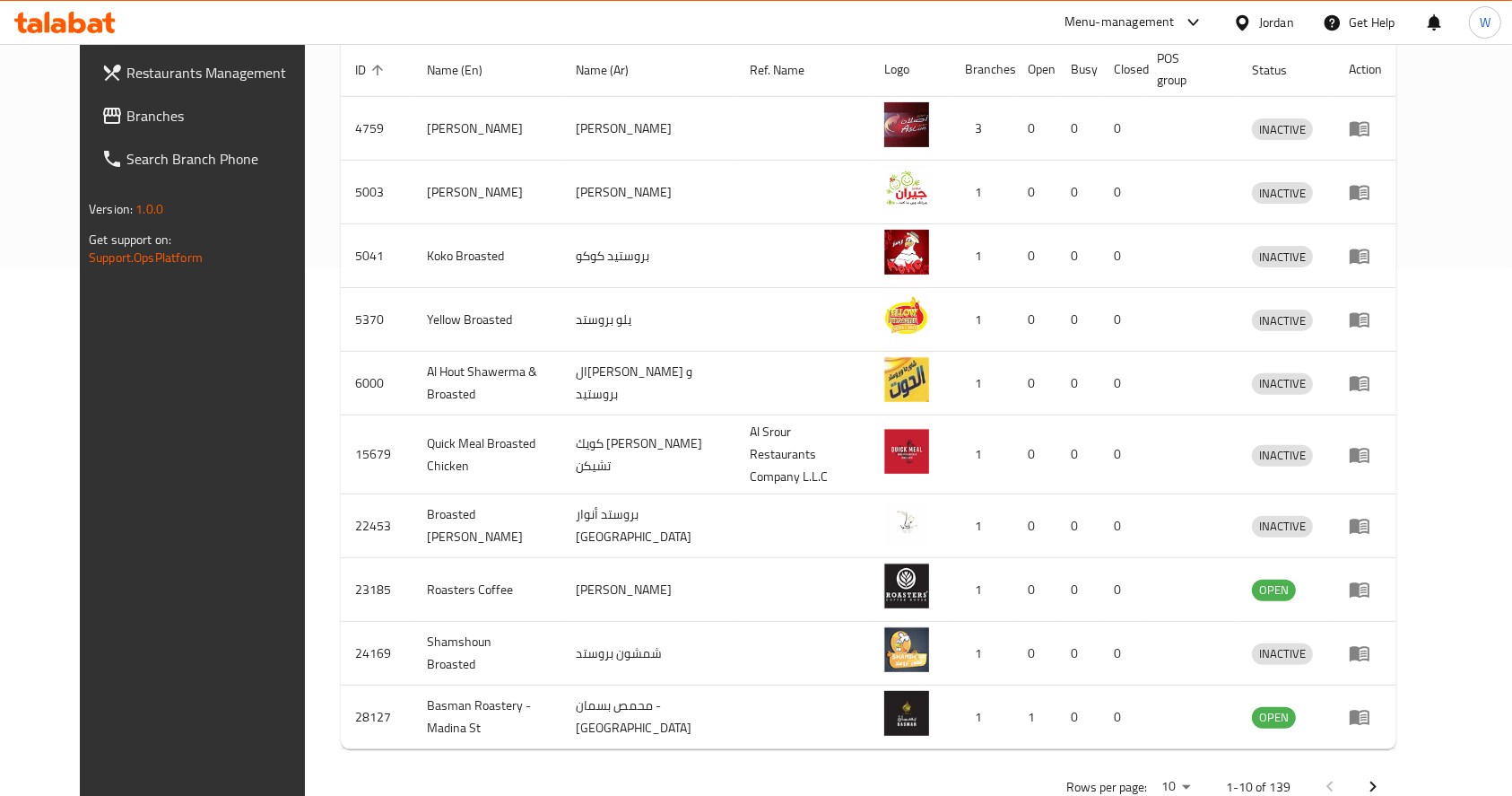
scroll to position [554, 0]
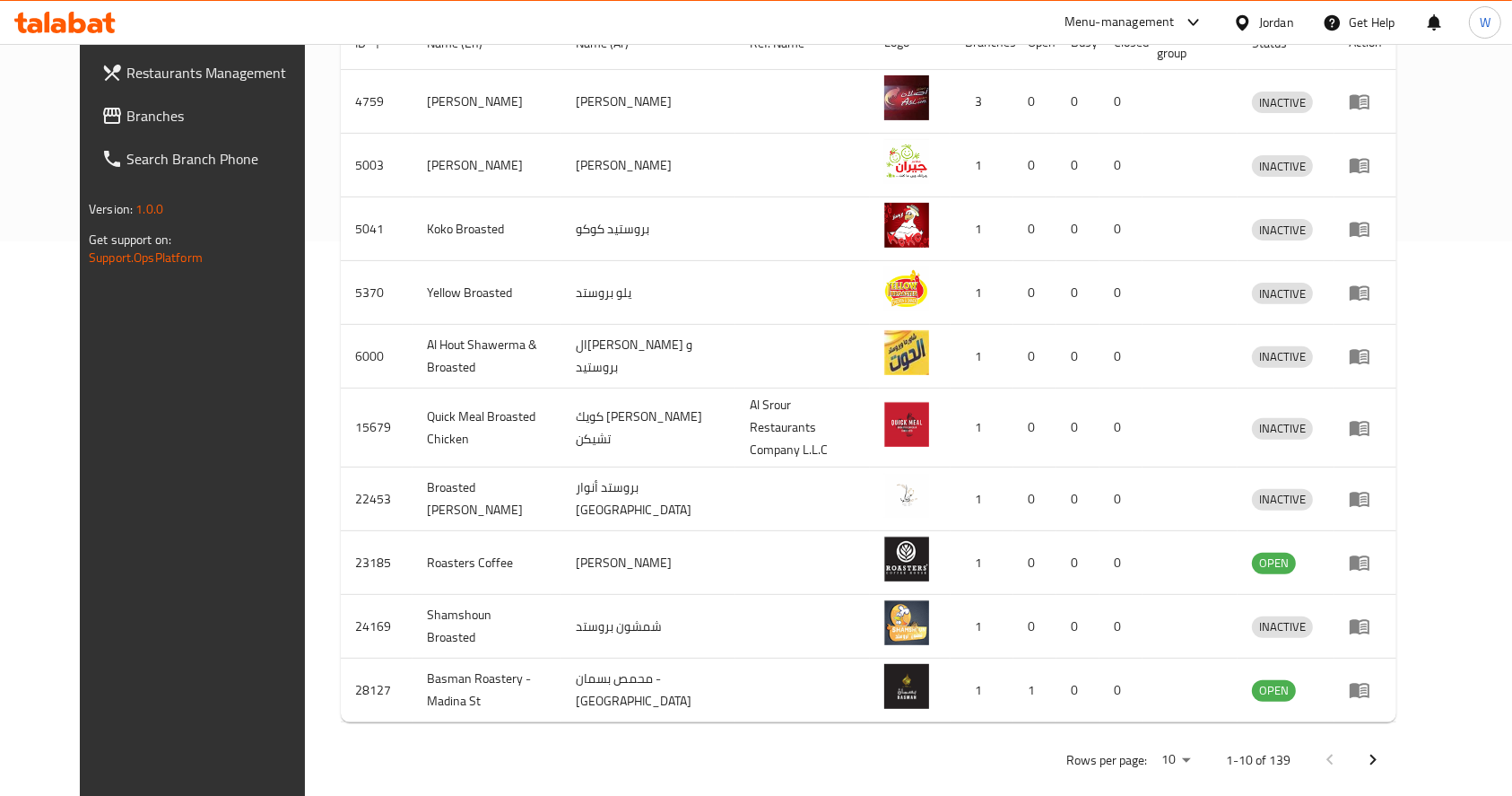
click at [1384, 749] on icon "Next page" at bounding box center [1372, 760] width 22 height 22
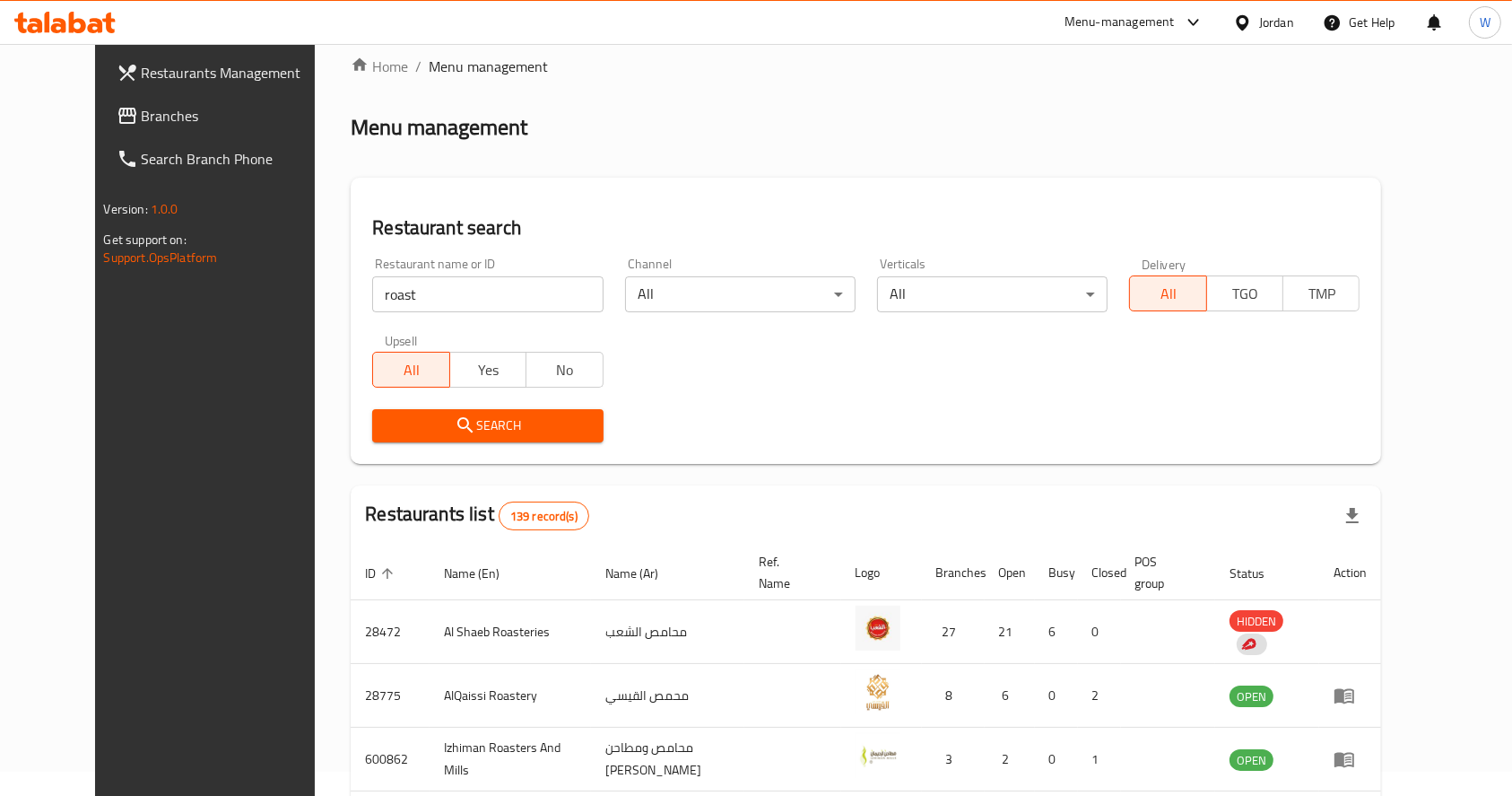
scroll to position [0, 0]
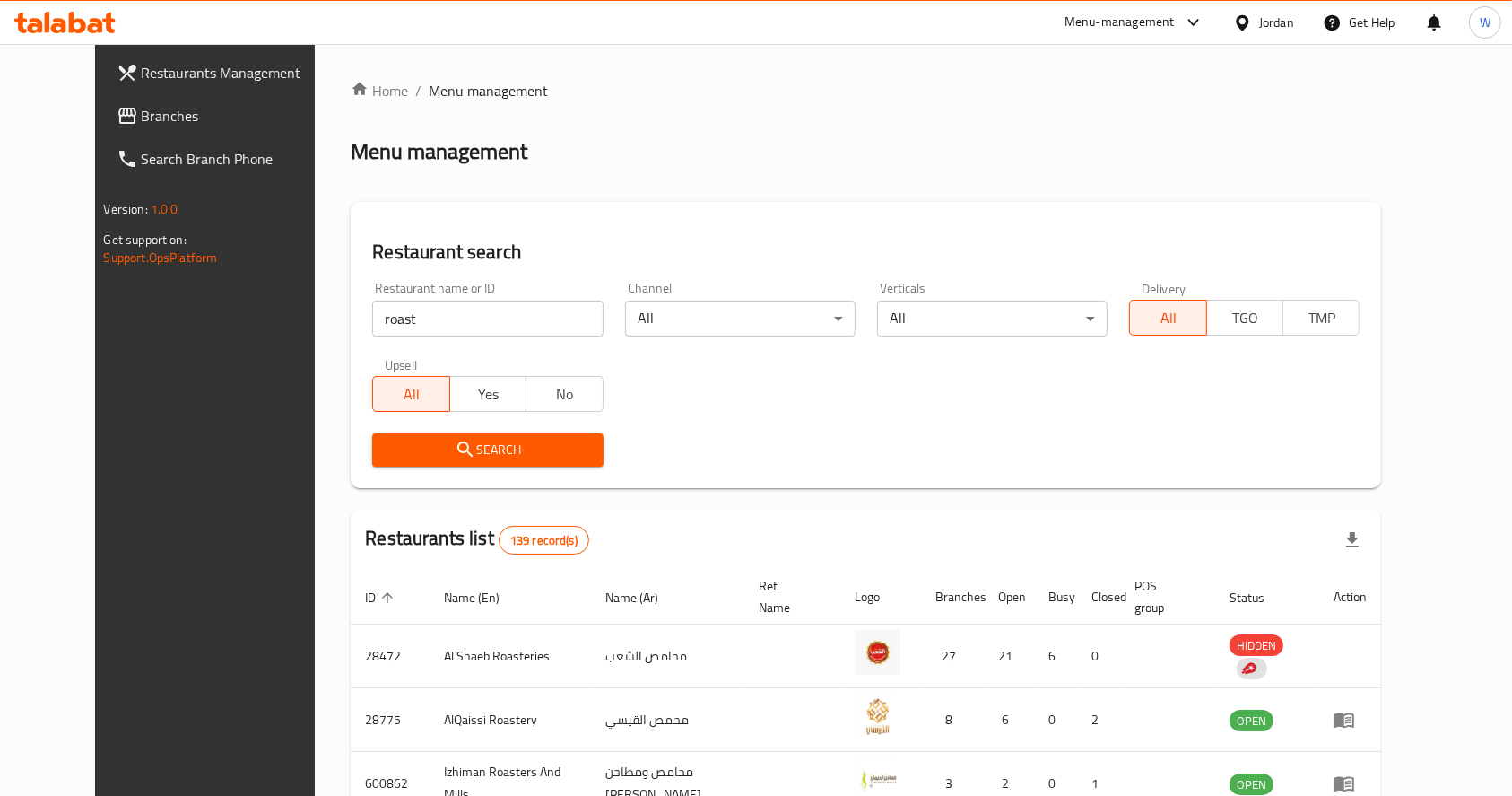
click at [445, 332] on input "roast" at bounding box center [487, 319] width 230 height 36
click button "Search" at bounding box center [487, 450] width 230 height 33
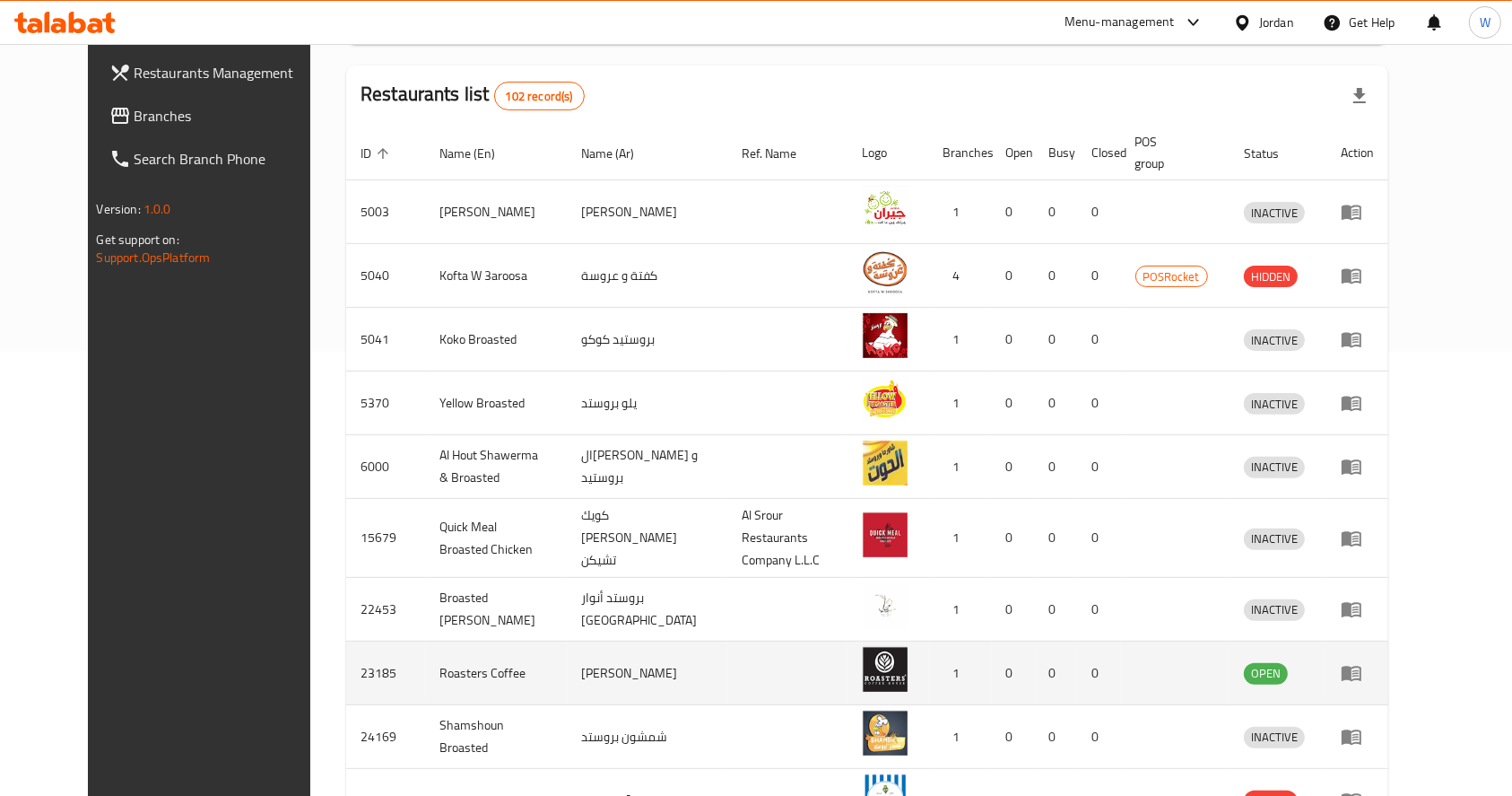
scroll to position [554, 0]
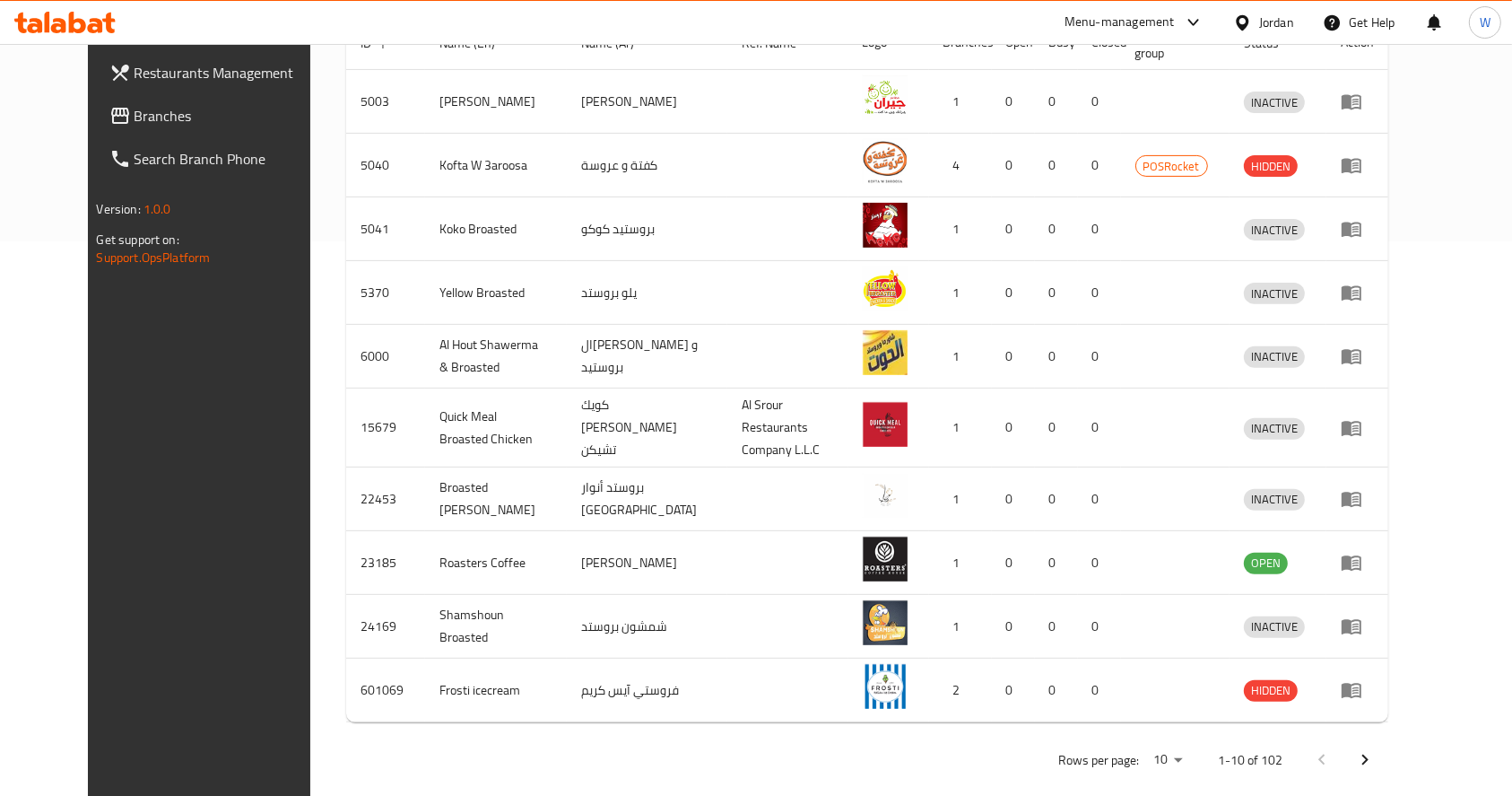
click at [1375, 749] on icon "Next page" at bounding box center [1365, 760] width 22 height 22
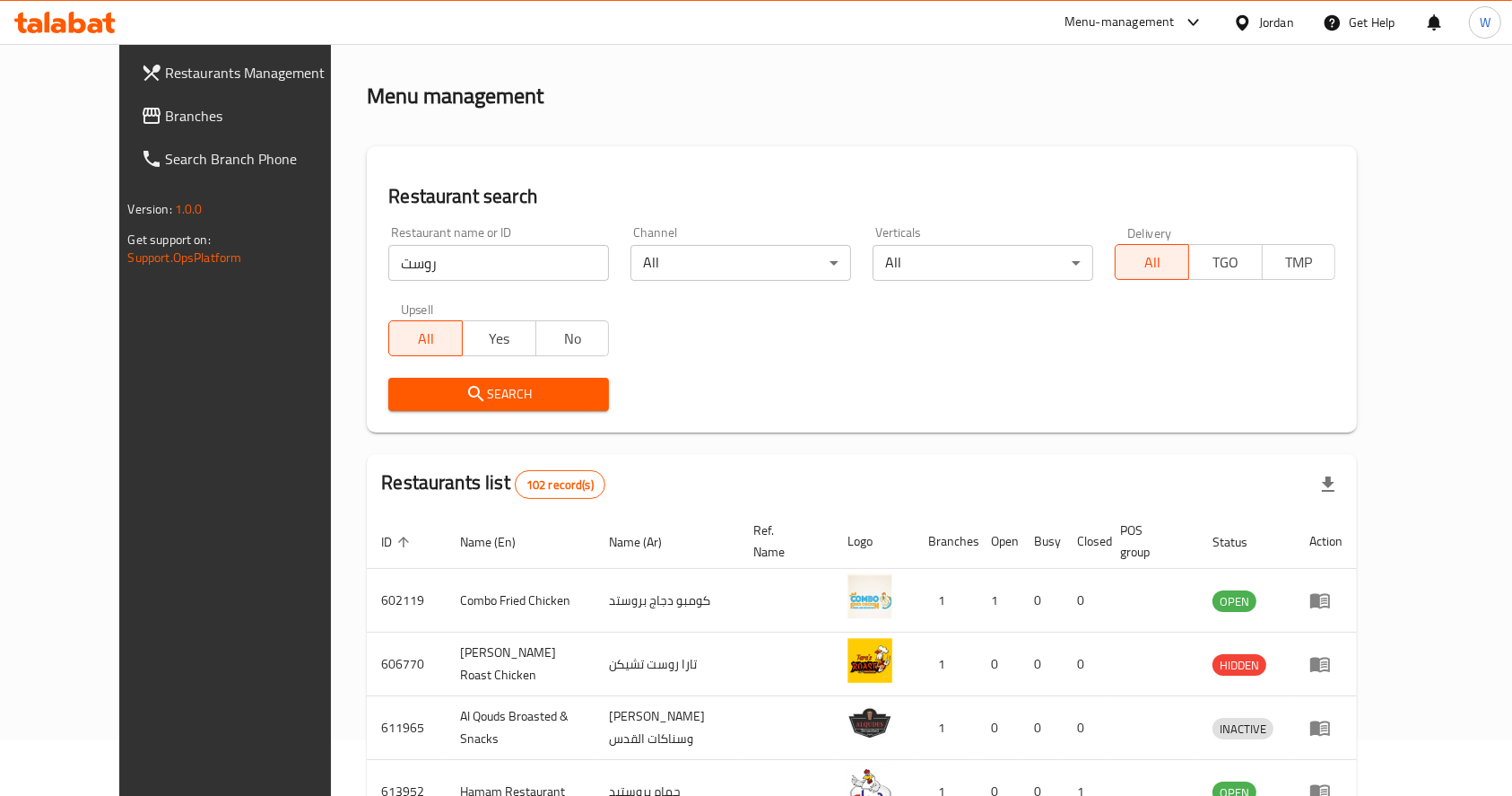
scroll to position [0, 0]
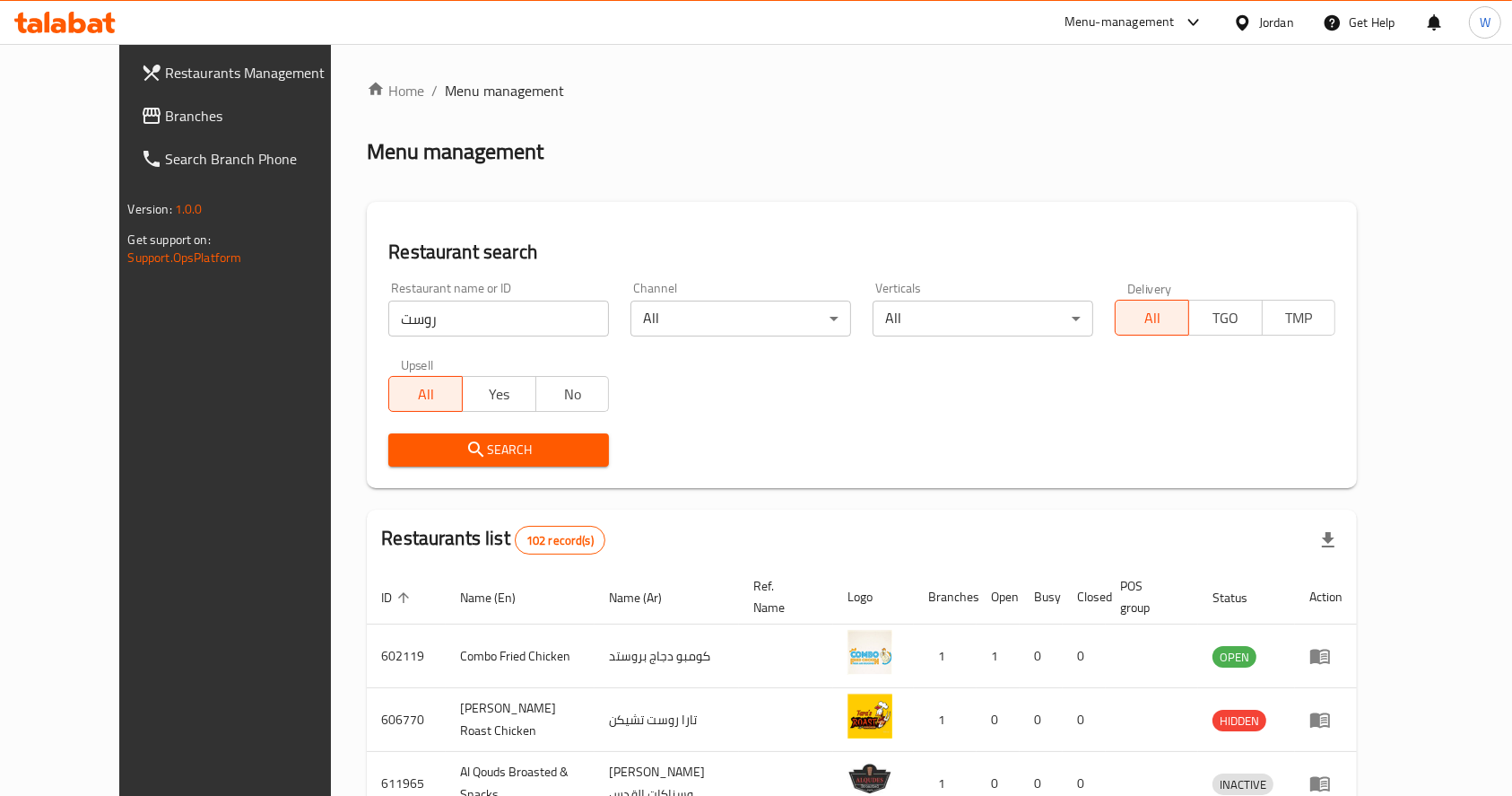
click at [430, 307] on input "روست" at bounding box center [498, 319] width 221 height 36
click button "Search" at bounding box center [498, 450] width 221 height 33
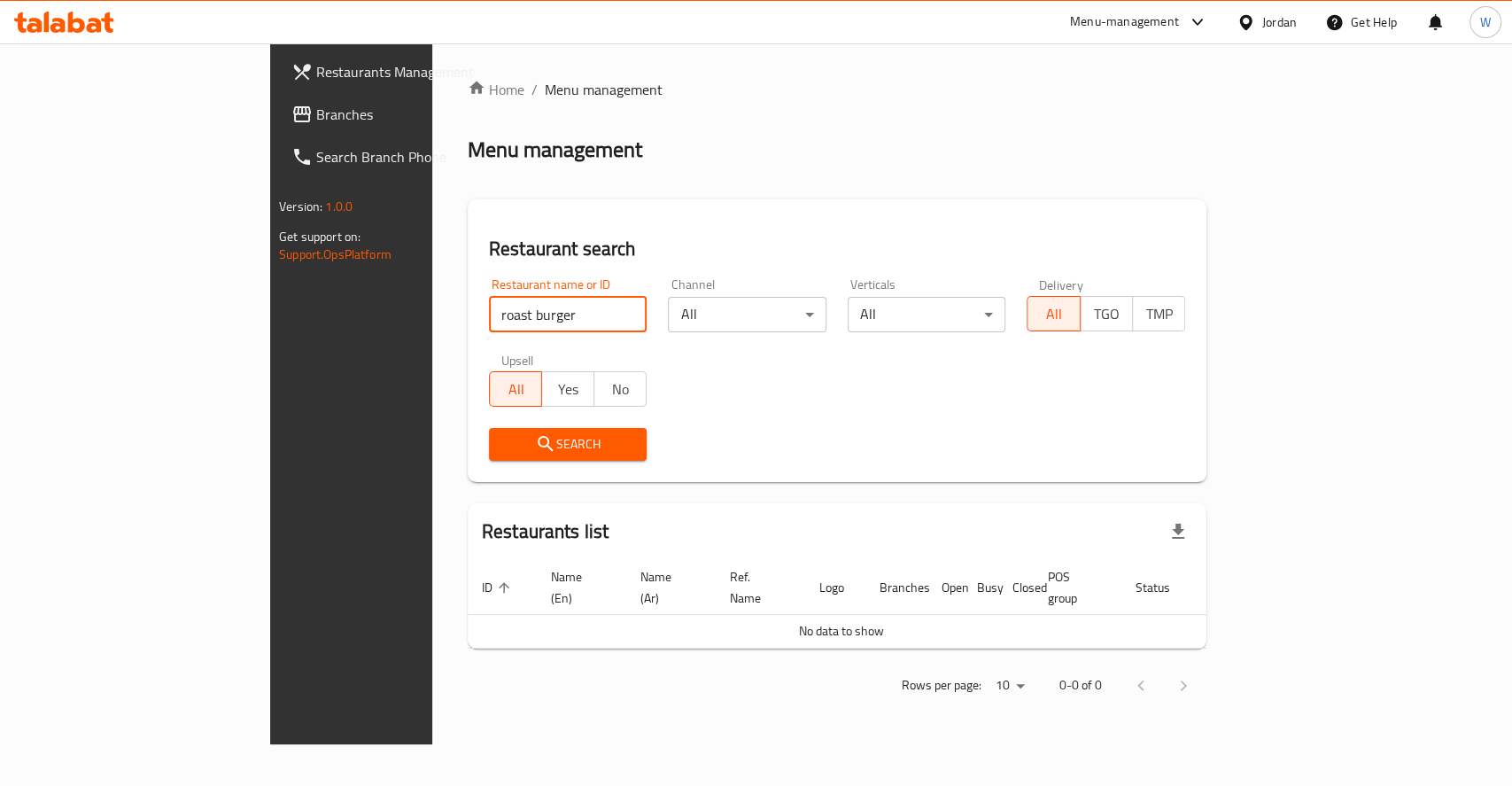
click at [490, 317] on input "roast burger" at bounding box center [569, 315] width 159 height 36
click button "Search" at bounding box center [569, 444] width 159 height 33
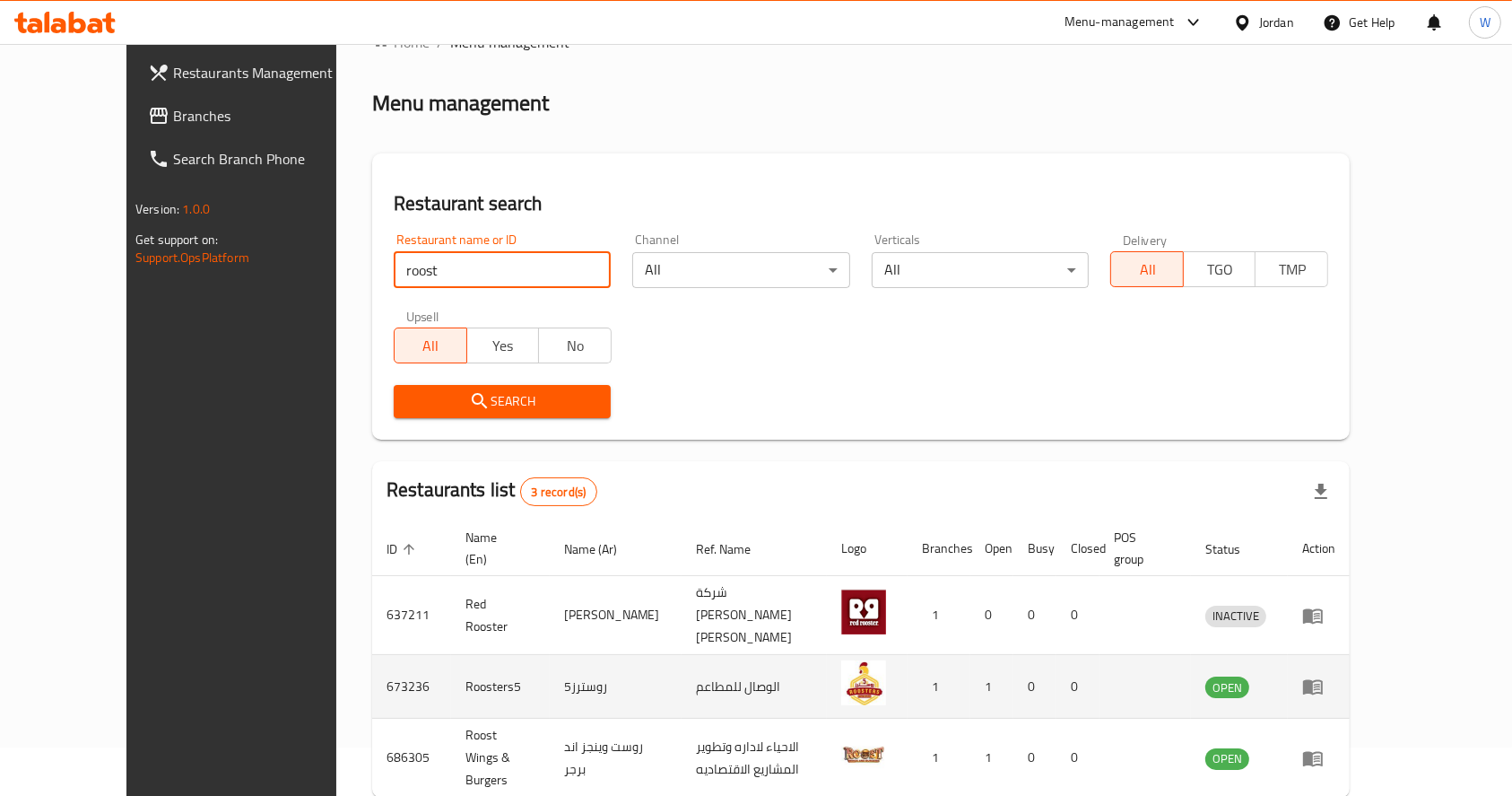
scroll to position [94, 0]
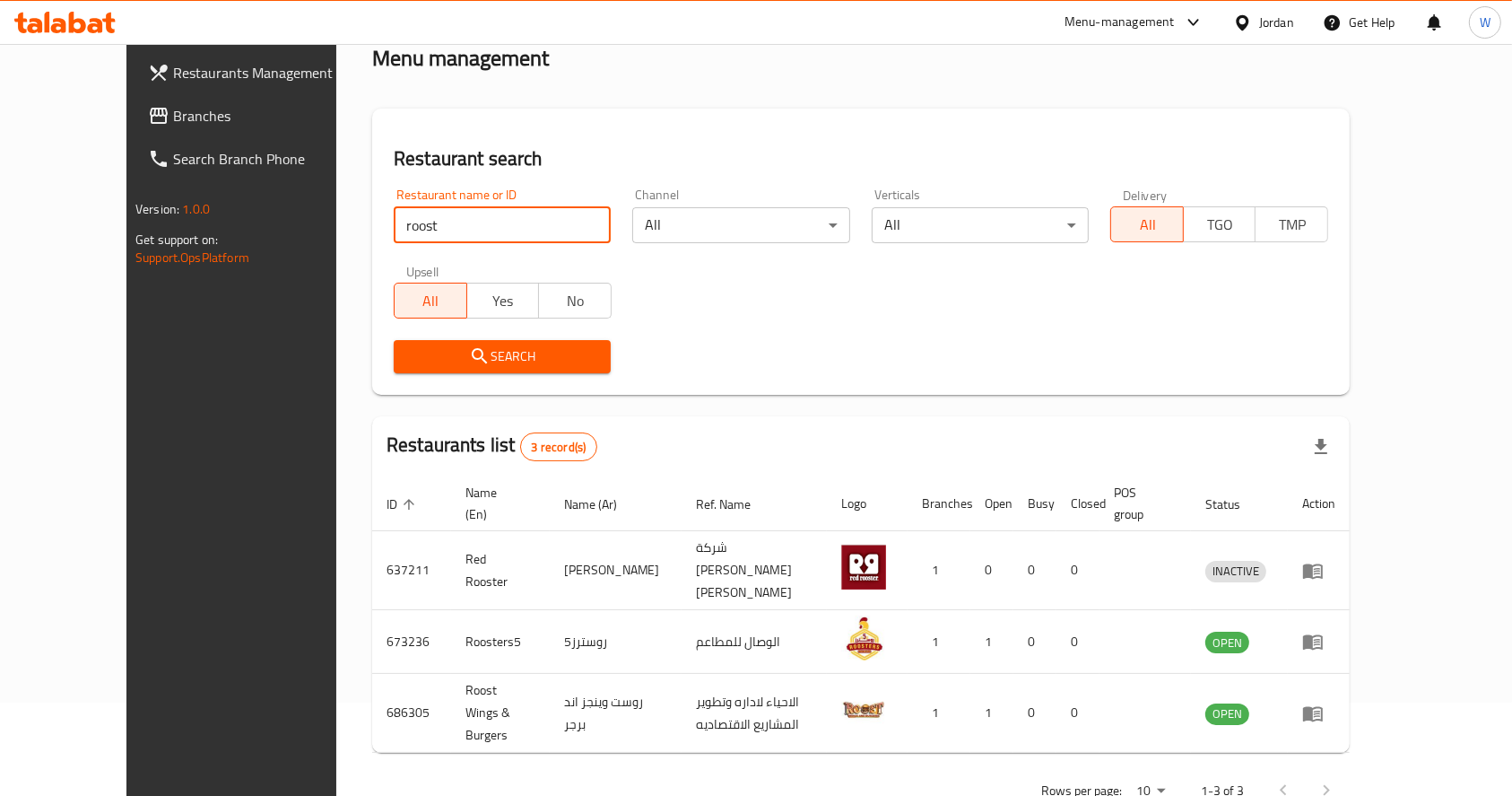
click at [766, 764] on div "Home / Menu management Menu management Restaurant search Restaurant name or ID …" at bounding box center [861, 399] width 1049 height 898
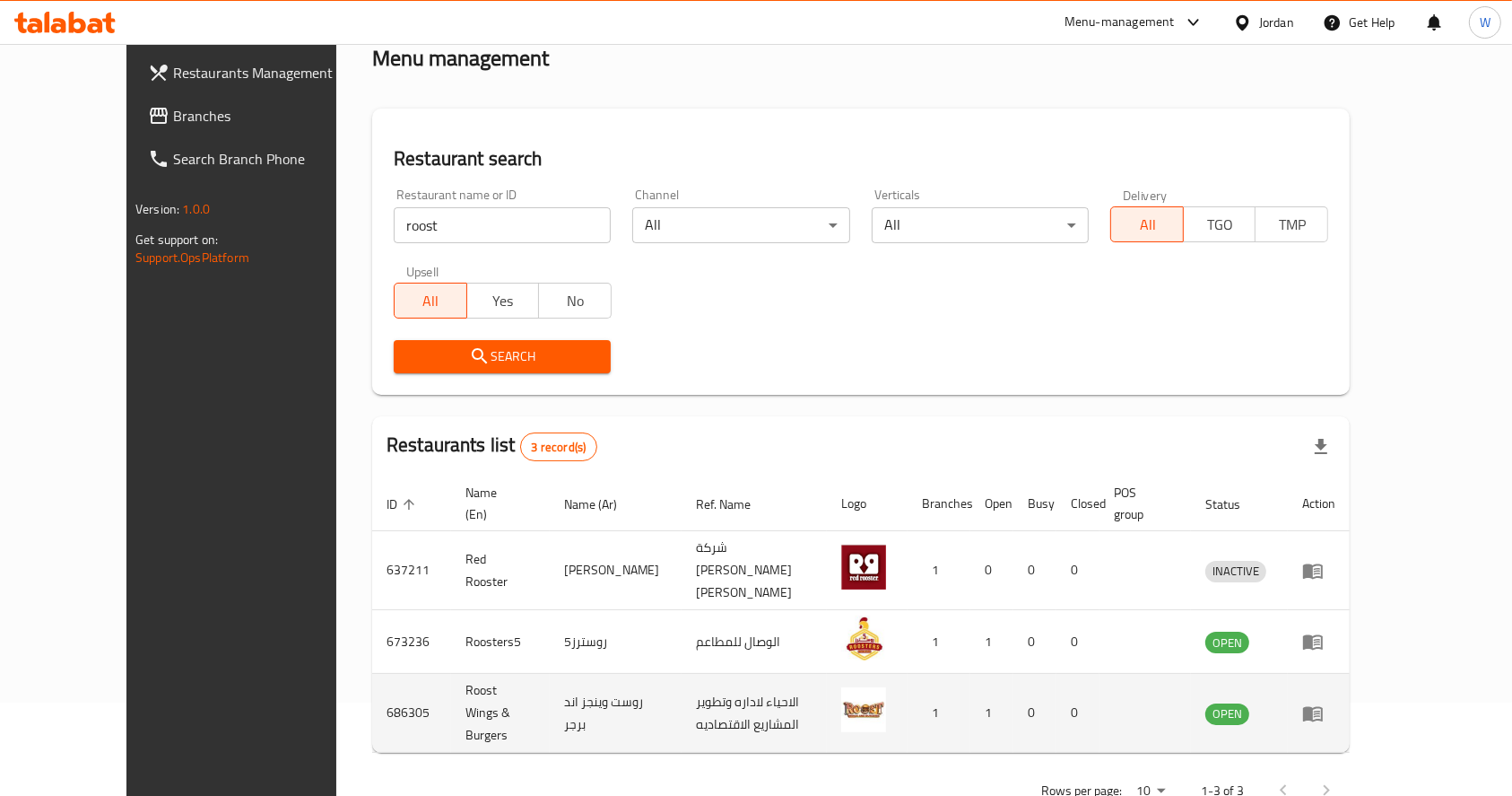
click at [471, 674] on td "Roost Wings & Burgers" at bounding box center [500, 713] width 99 height 79
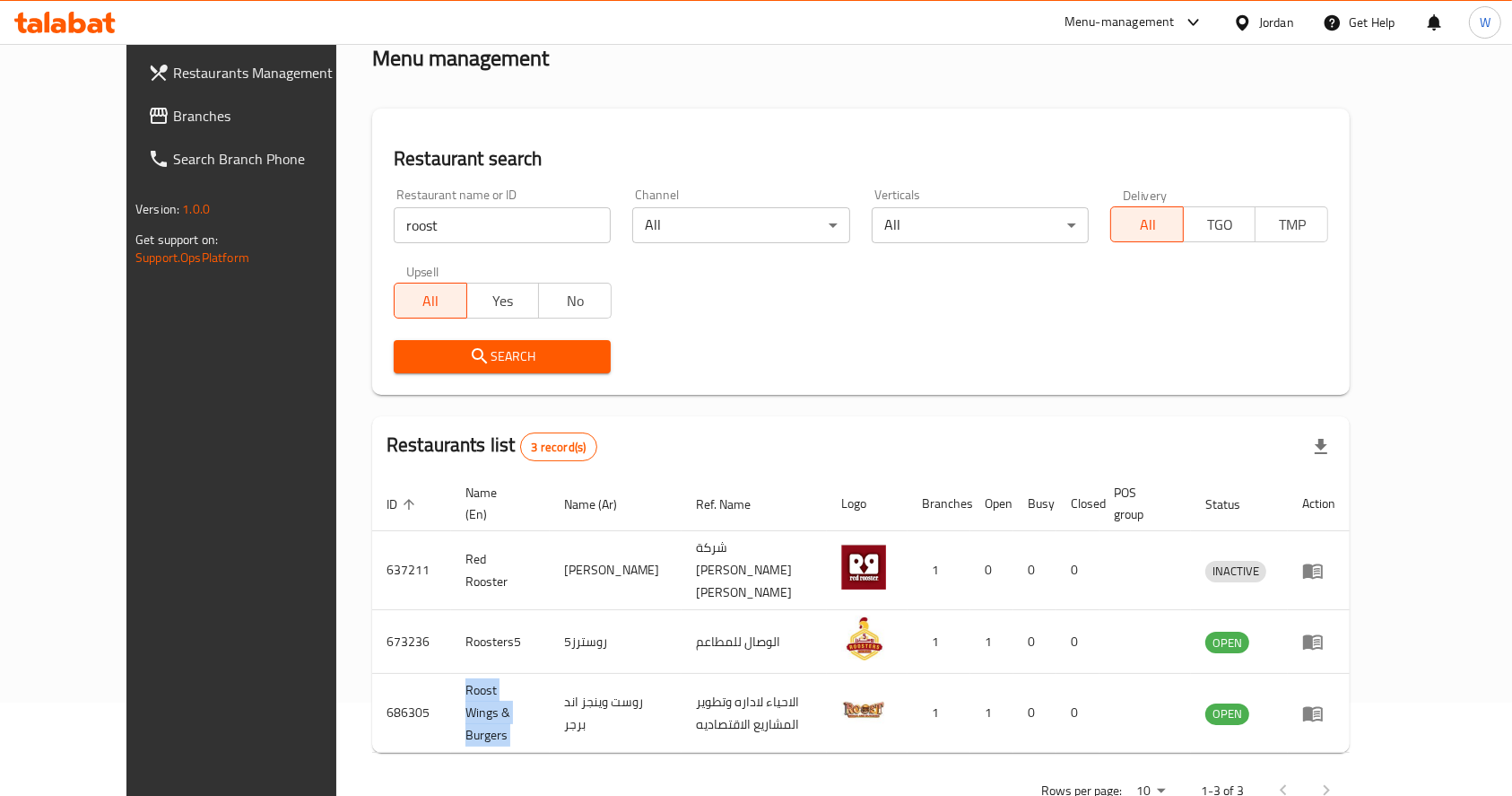
copy td "Roost Wings & Burgers"
click at [394, 223] on input "roost" at bounding box center [502, 226] width 217 height 36
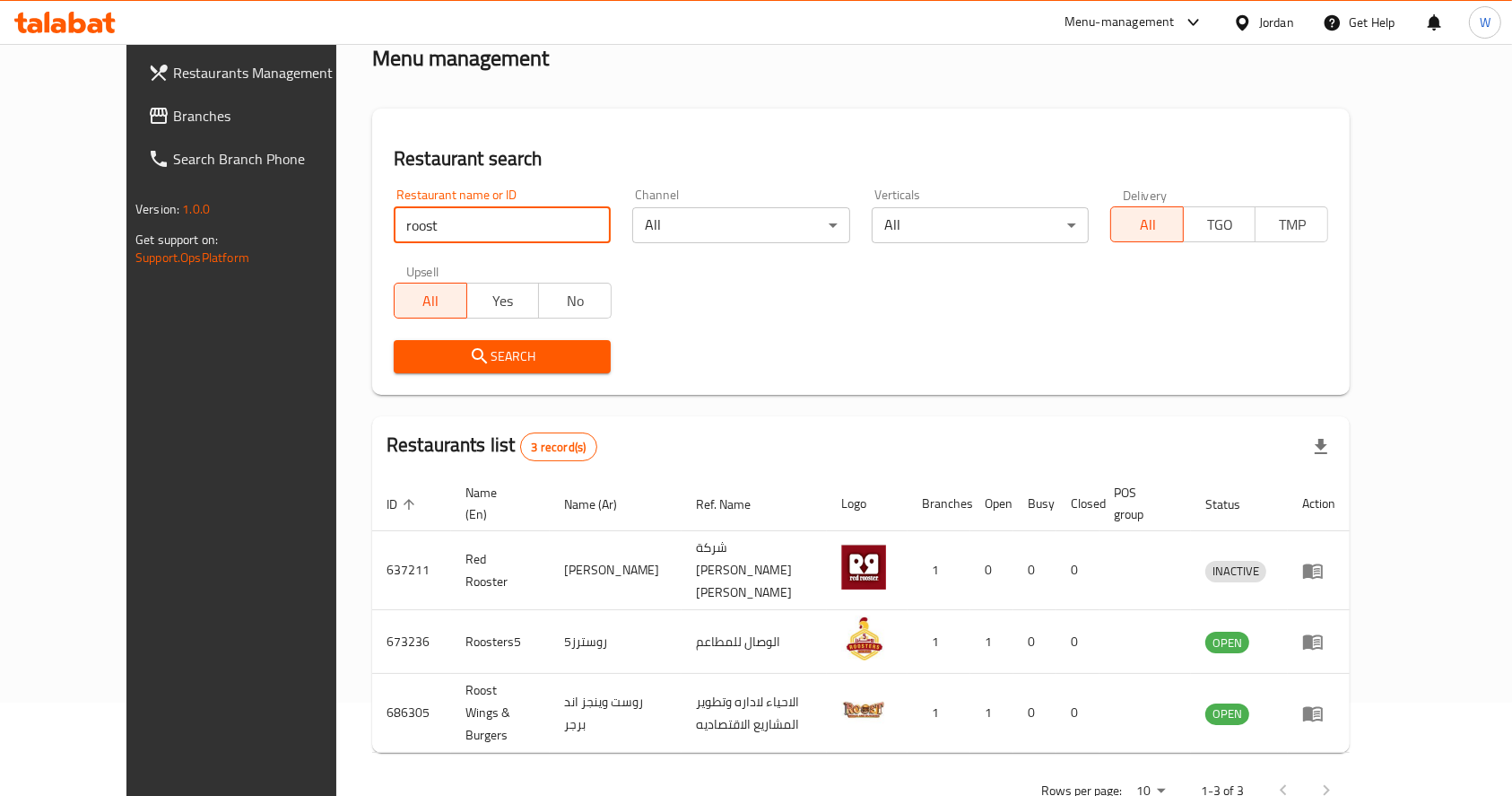
click at [394, 223] on input "roost" at bounding box center [502, 226] width 217 height 36
click button "Search" at bounding box center [502, 356] width 217 height 33
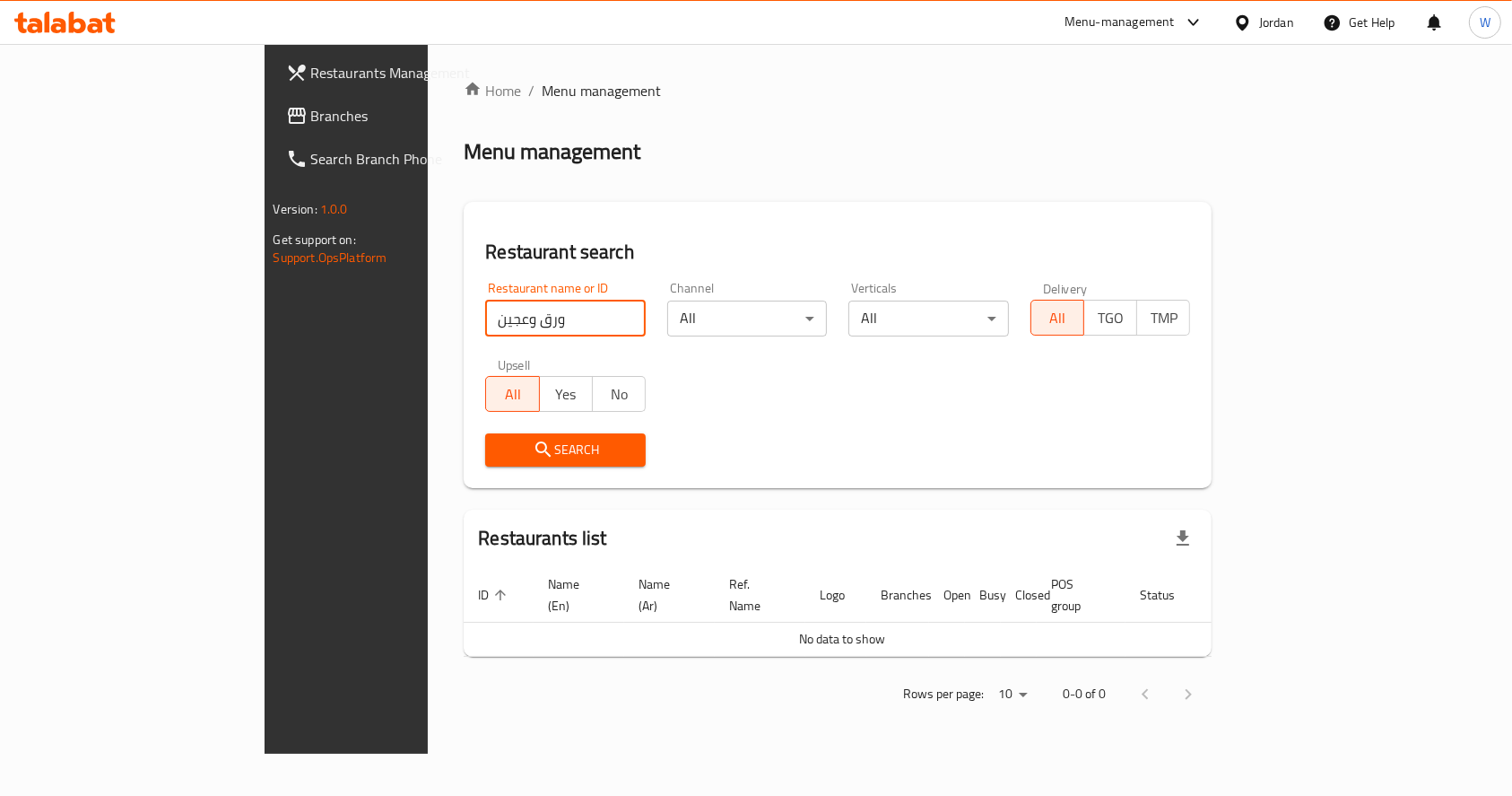
scroll to position [0, 0]
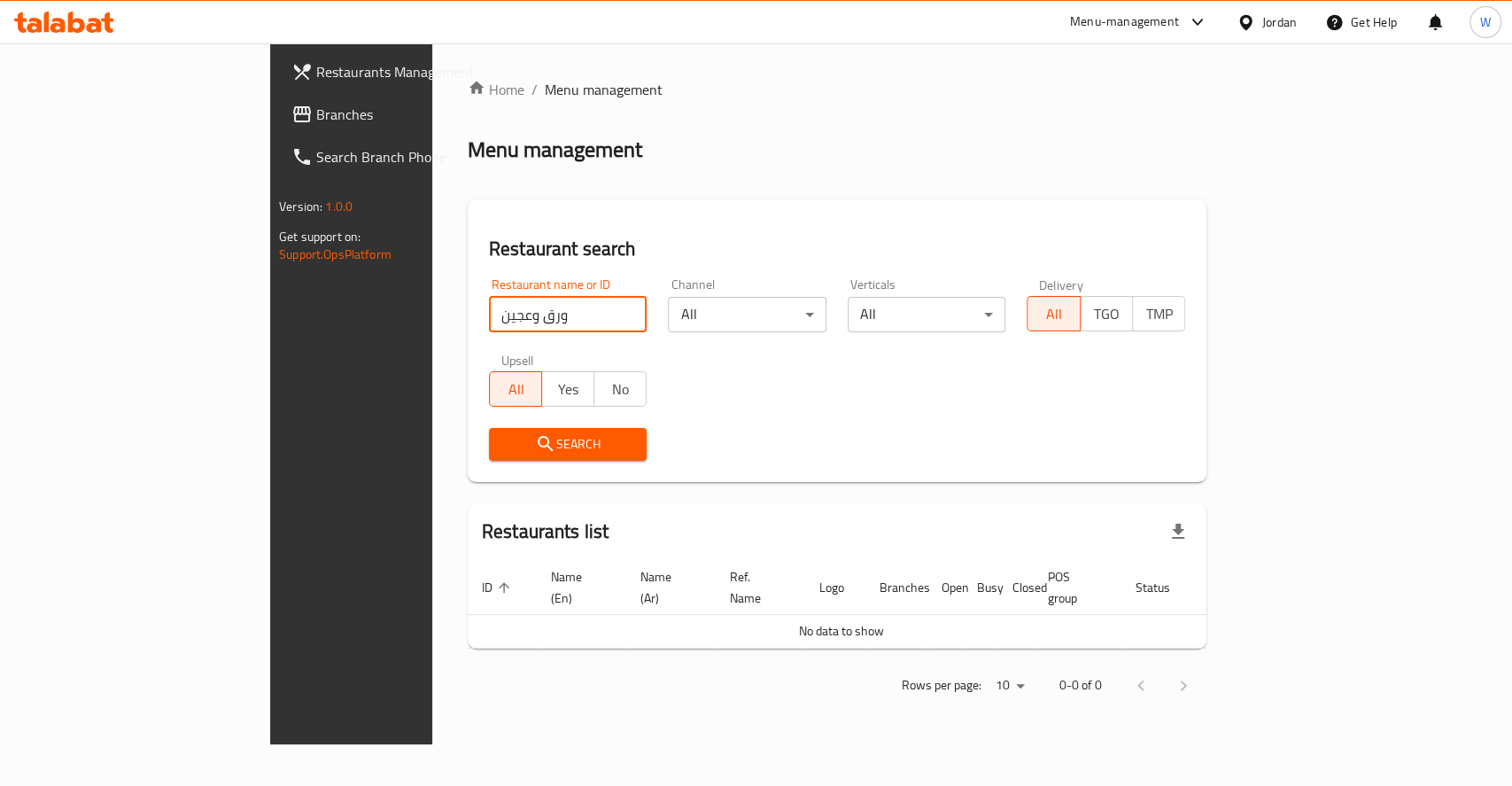
click at [490, 315] on input "ورق وعجين" at bounding box center [569, 315] width 159 height 36
click button "Search" at bounding box center [569, 444] width 159 height 33
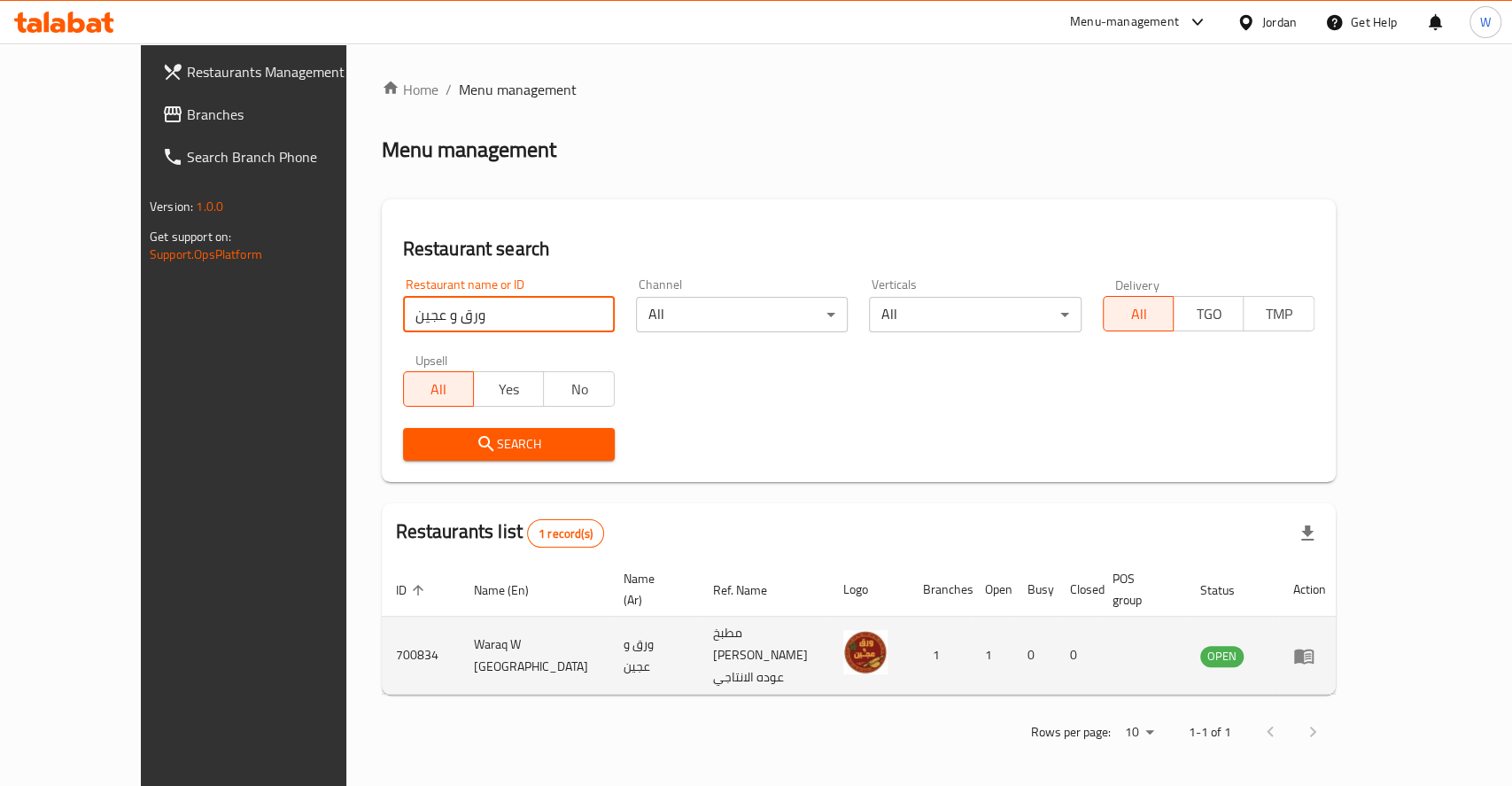
click at [460, 630] on td "Waraq W [GEOGRAPHIC_DATA]" at bounding box center [535, 656] width 149 height 78
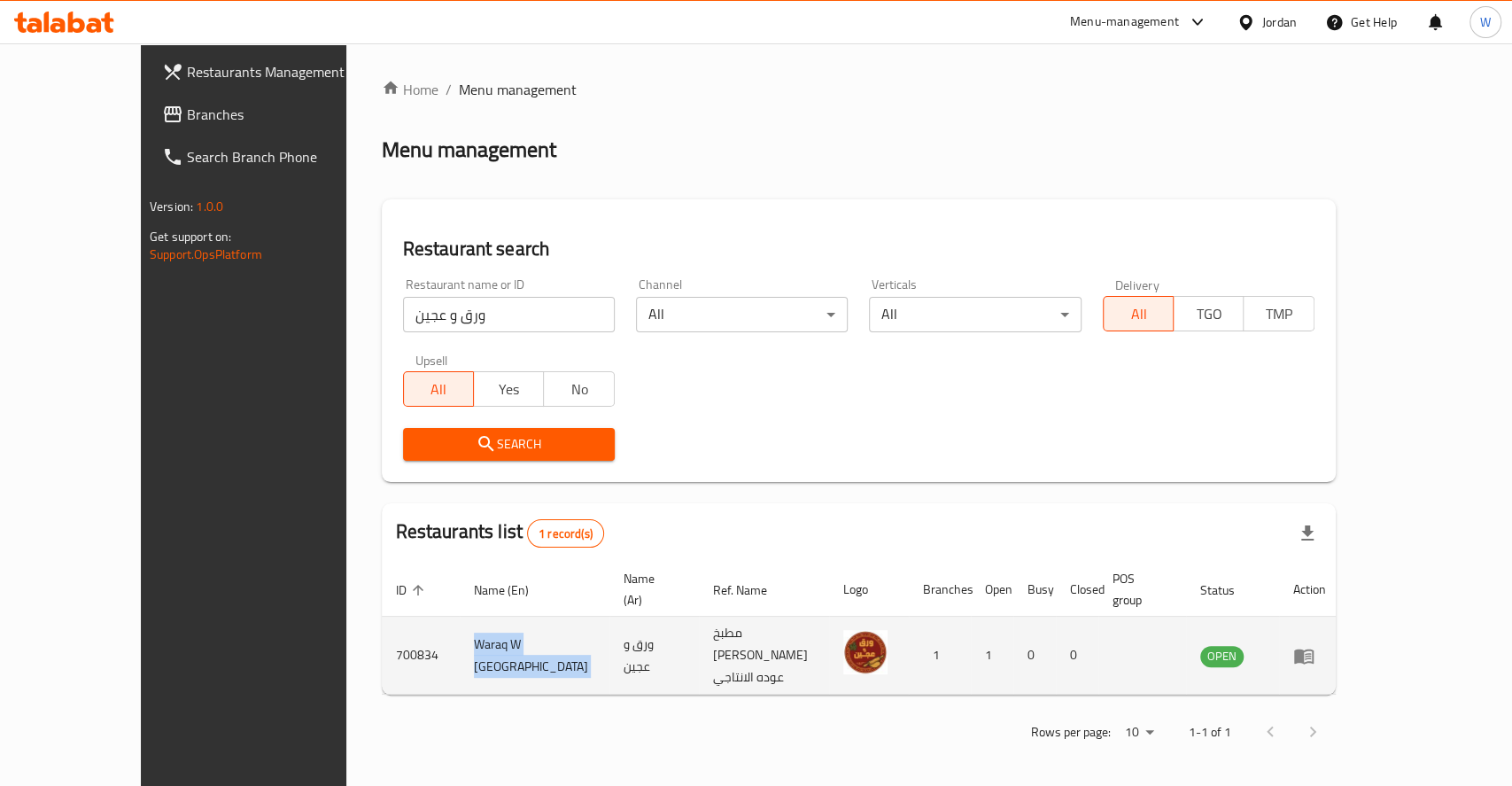
click at [460, 630] on td "Waraq W [GEOGRAPHIC_DATA]" at bounding box center [535, 656] width 149 height 78
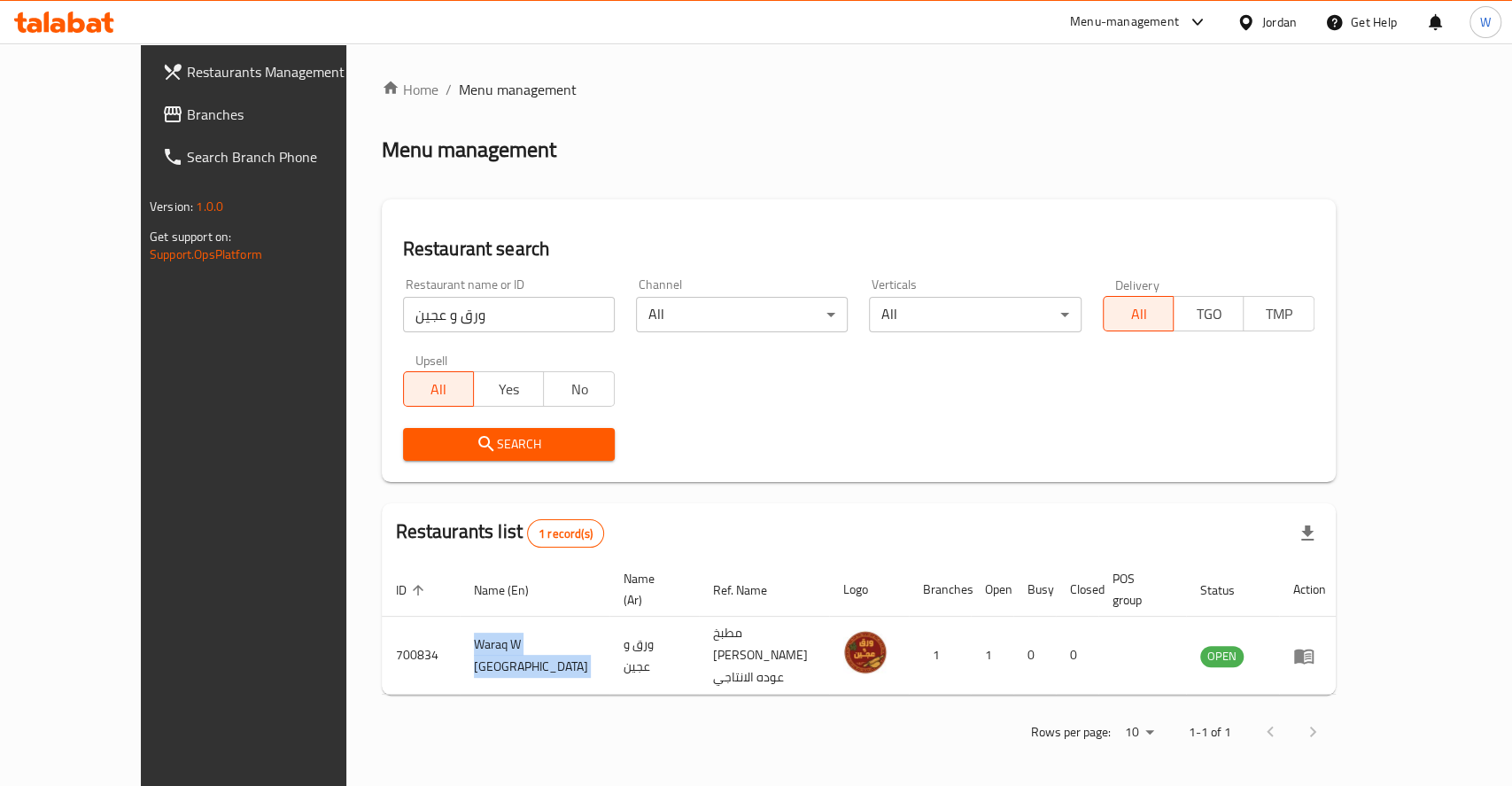
copy td "Waraq W [GEOGRAPHIC_DATA]"
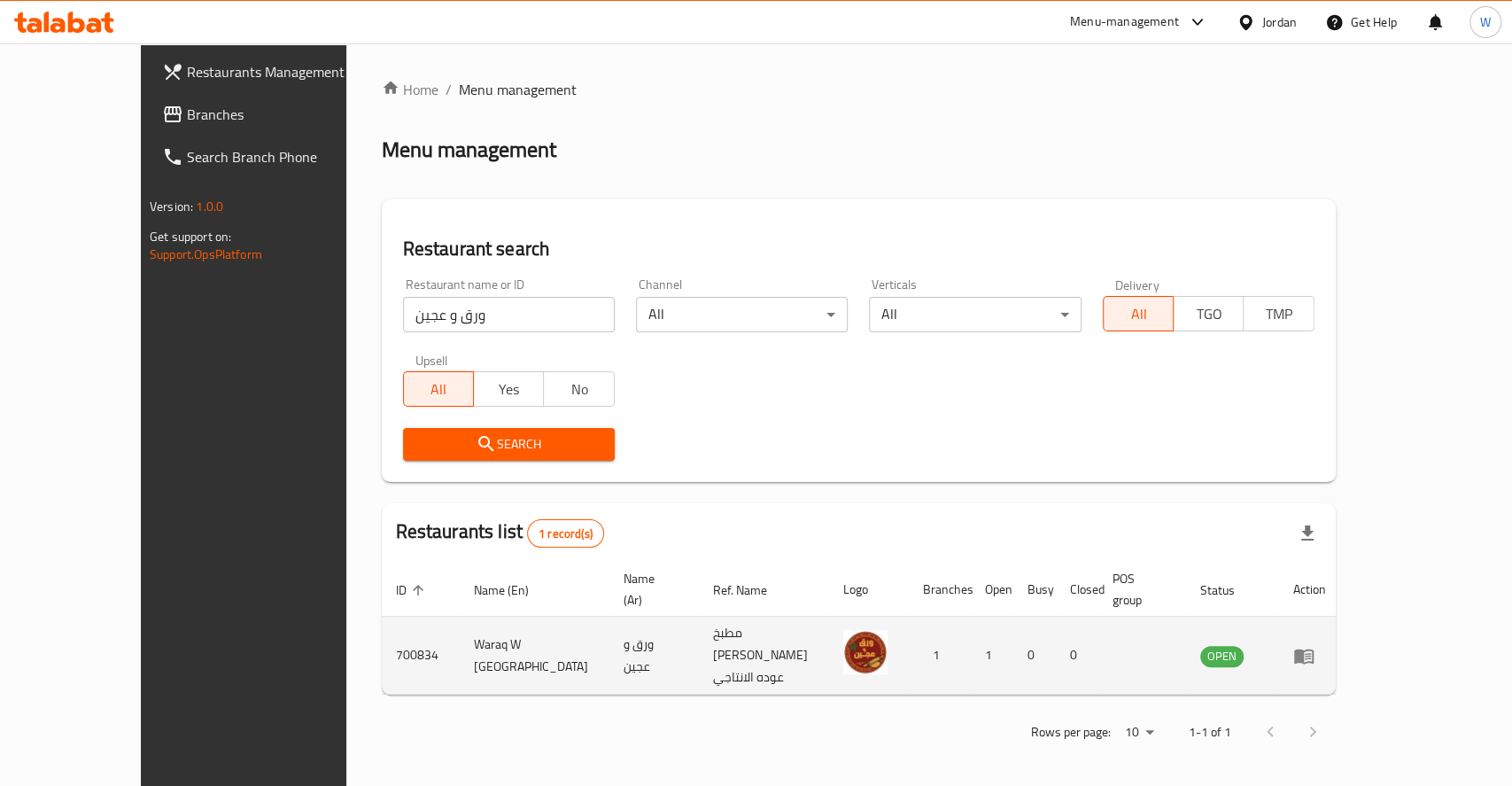
click at [610, 632] on td "ورق و عجين" at bounding box center [654, 656] width 90 height 78
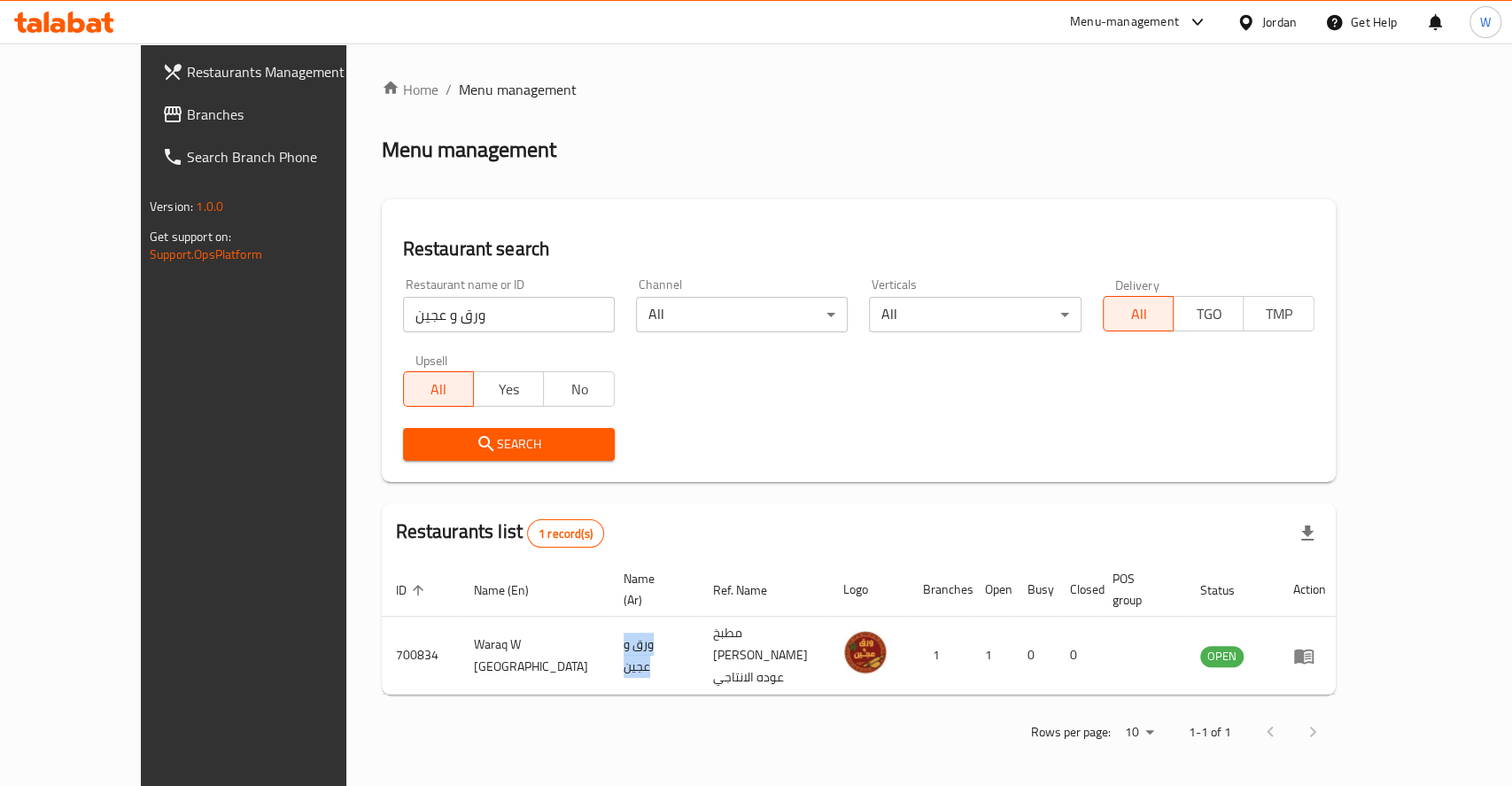
copy td "ورق و عجين"
click at [447, 304] on input "ورق و عجين" at bounding box center [509, 315] width 212 height 36
click at [447, 303] on input "ورق و عجين" at bounding box center [509, 315] width 212 height 36
click at [447, 303] on input "قثي" at bounding box center [509, 315] width 212 height 36
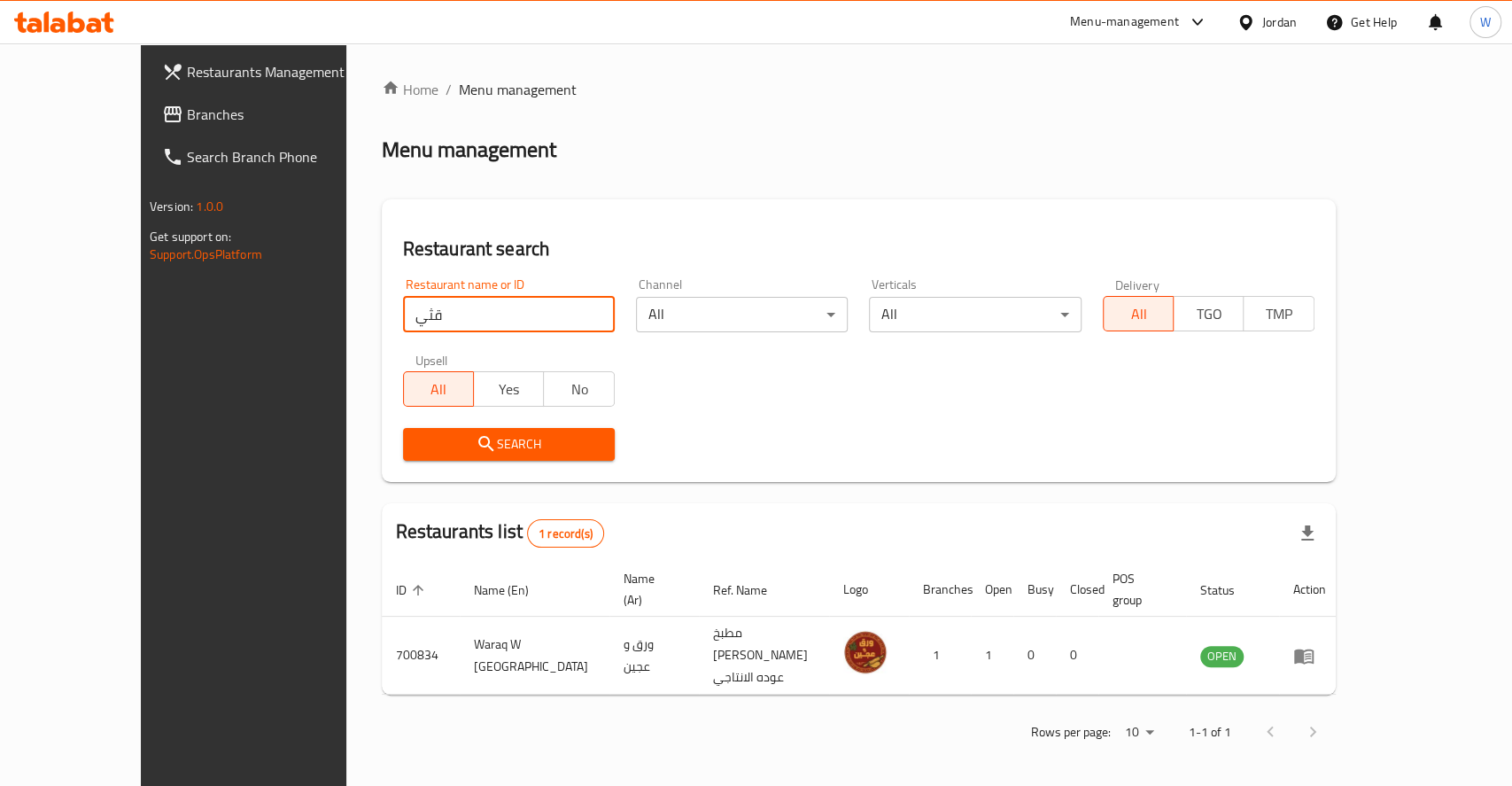
click at [447, 303] on input "قثي" at bounding box center [509, 315] width 212 height 36
click at [443, 300] on input "قثي" at bounding box center [509, 315] width 212 height 36
click at [443, 301] on input "قثي" at bounding box center [509, 315] width 212 height 36
type input "red sea"
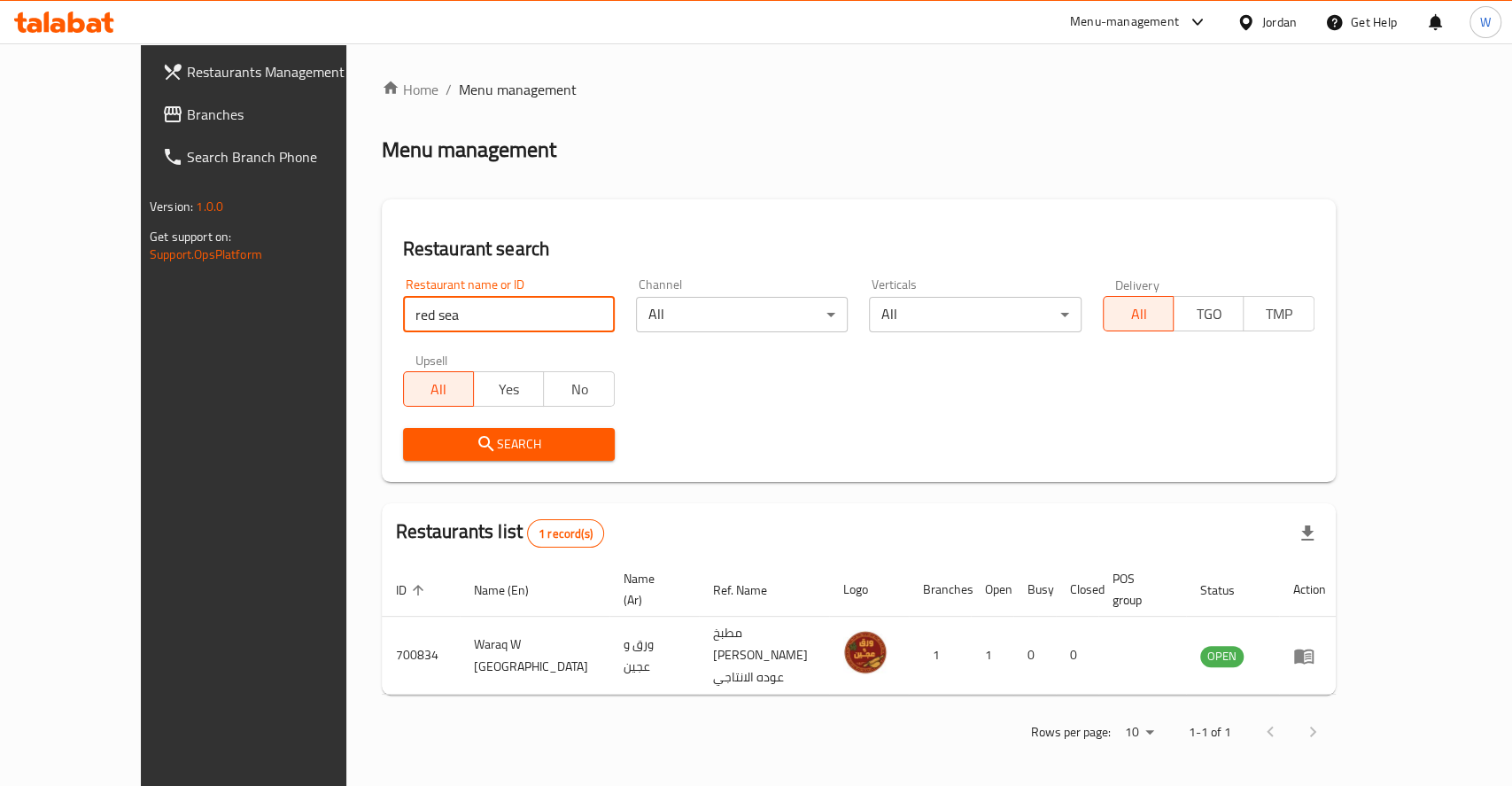
click button "Search" at bounding box center [509, 444] width 212 height 33
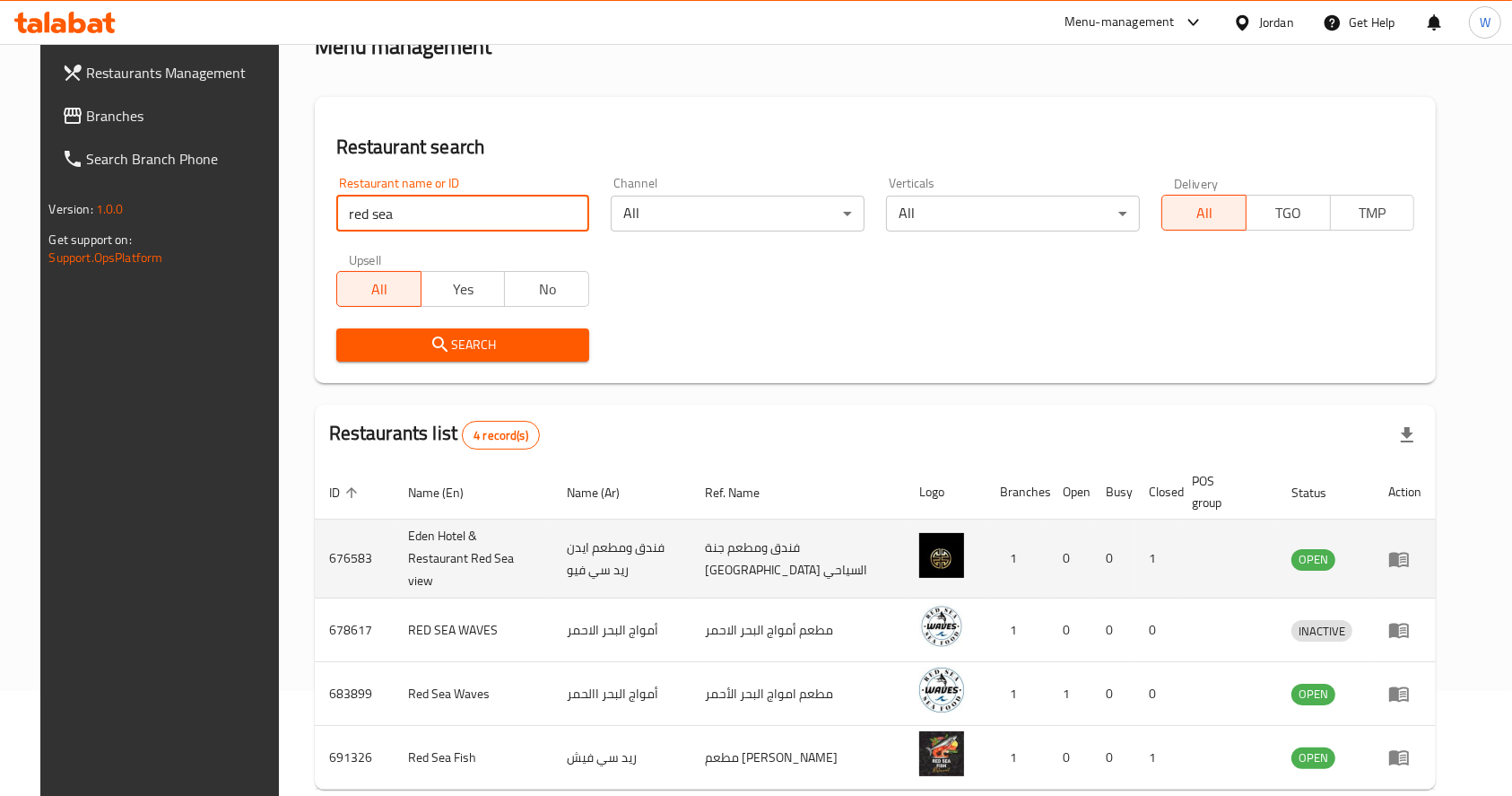
scroll to position [178, 0]
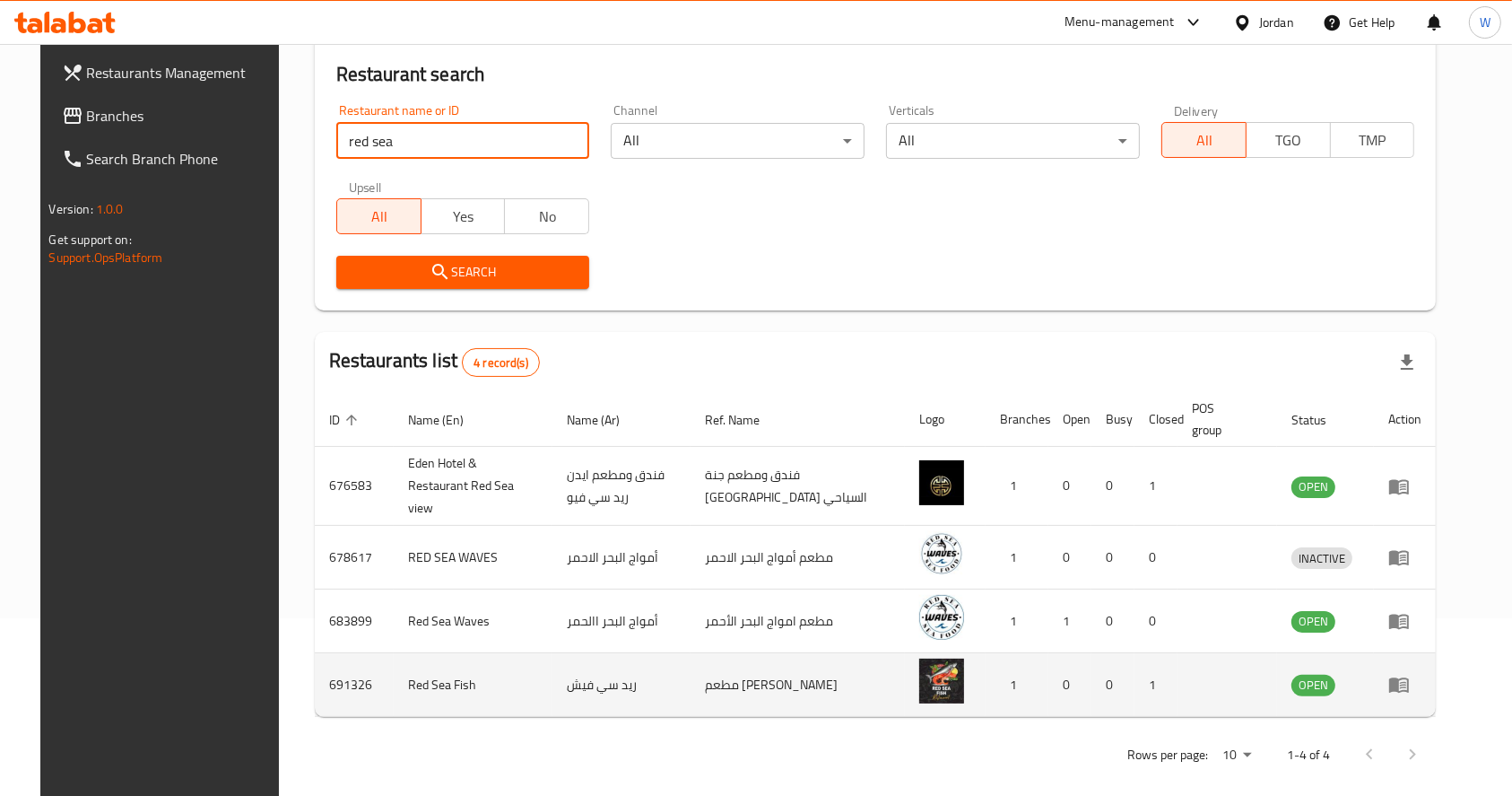
click at [424, 656] on td "Red Sea Fish" at bounding box center [473, 685] width 160 height 64
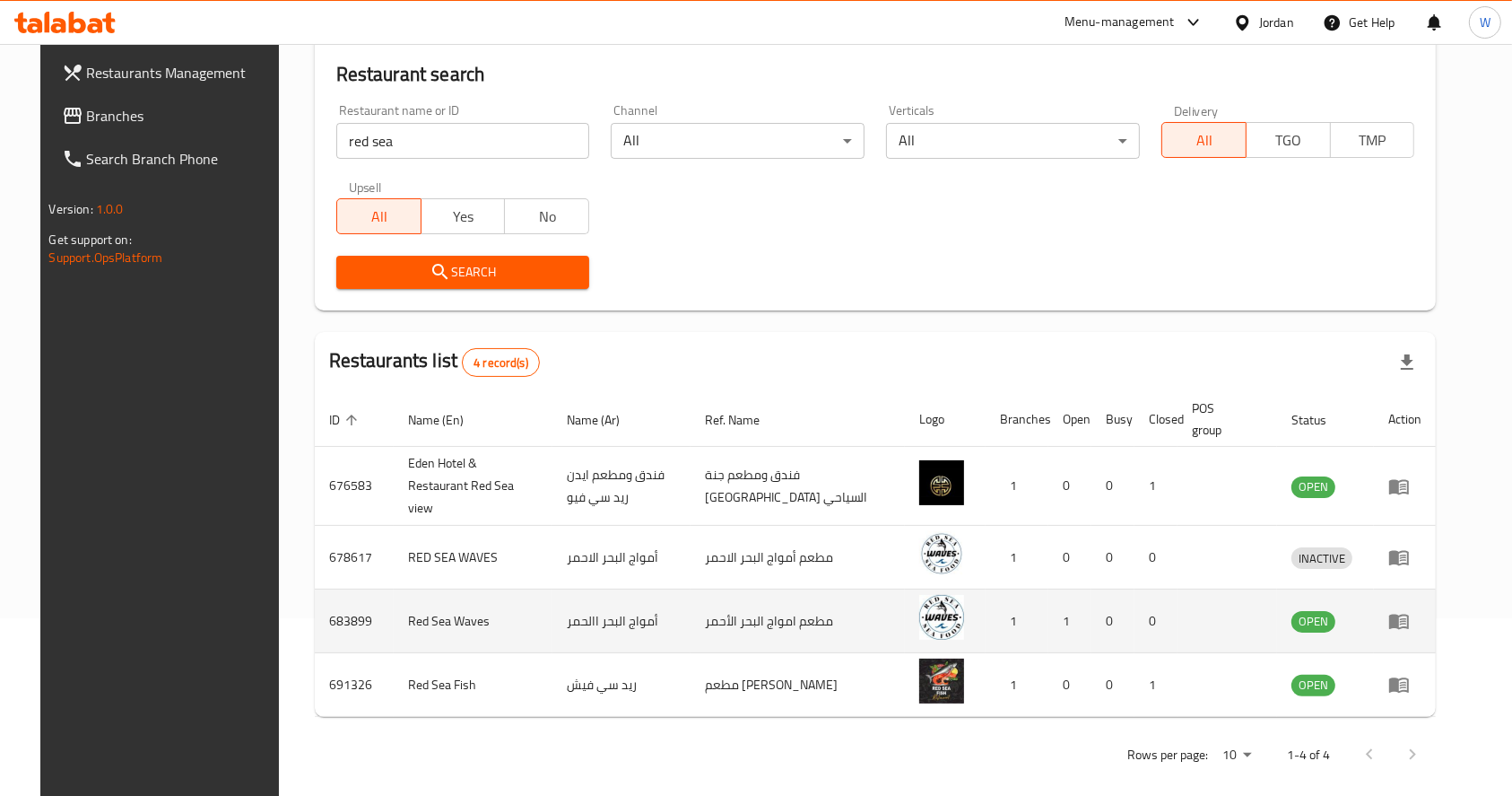
click at [440, 592] on td "Red Sea Waves" at bounding box center [473, 621] width 160 height 64
copy td "Red Sea Waves"
click at [1409, 614] on icon "enhanced table" at bounding box center [1398, 622] width 20 height 15
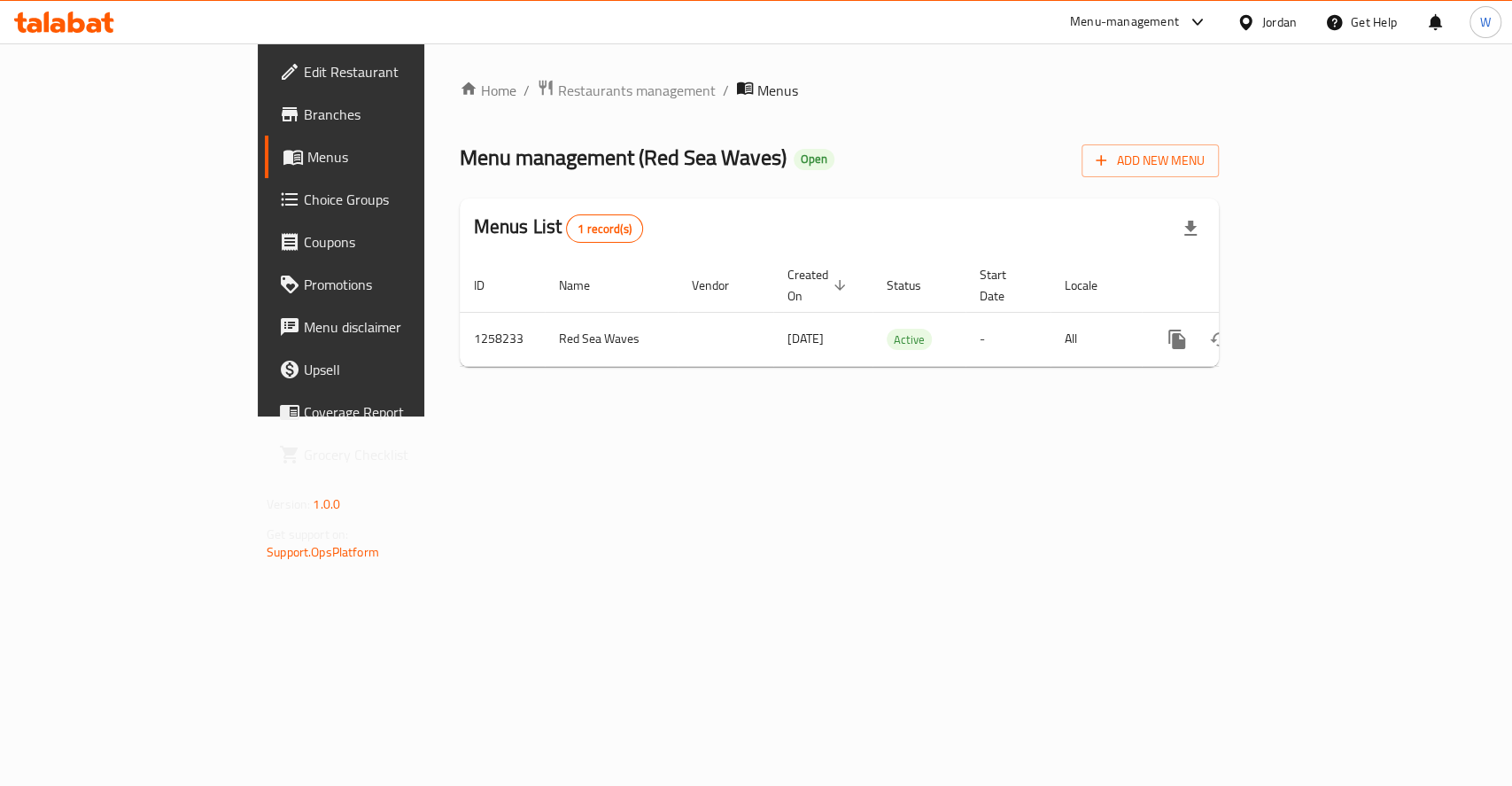
click at [265, 99] on link "Branches" at bounding box center [387, 113] width 246 height 43
